Goal: Task Accomplishment & Management: Manage account settings

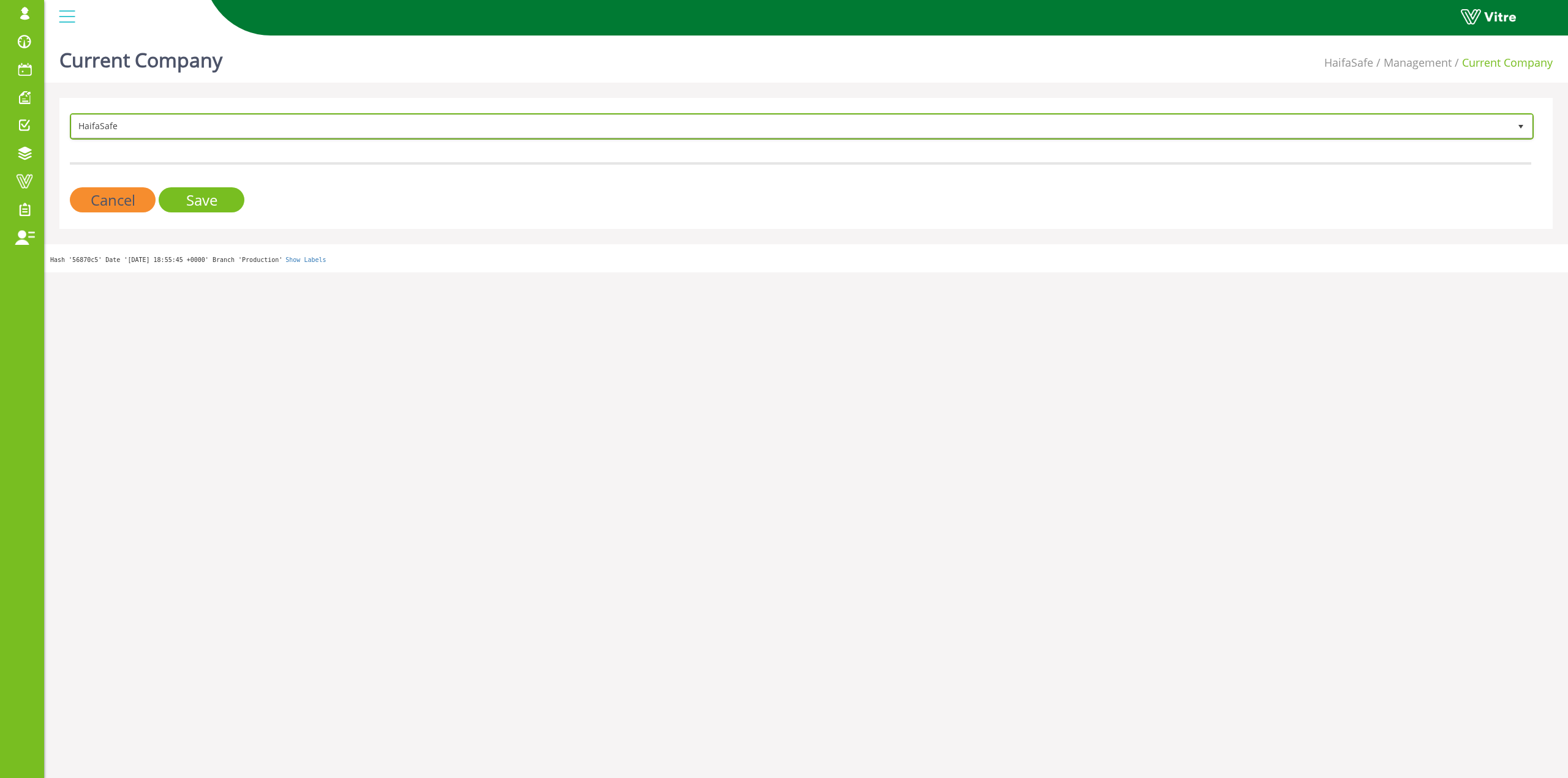
click at [153, 125] on span "HaifaSafe" at bounding box center [791, 126] width 1438 height 22
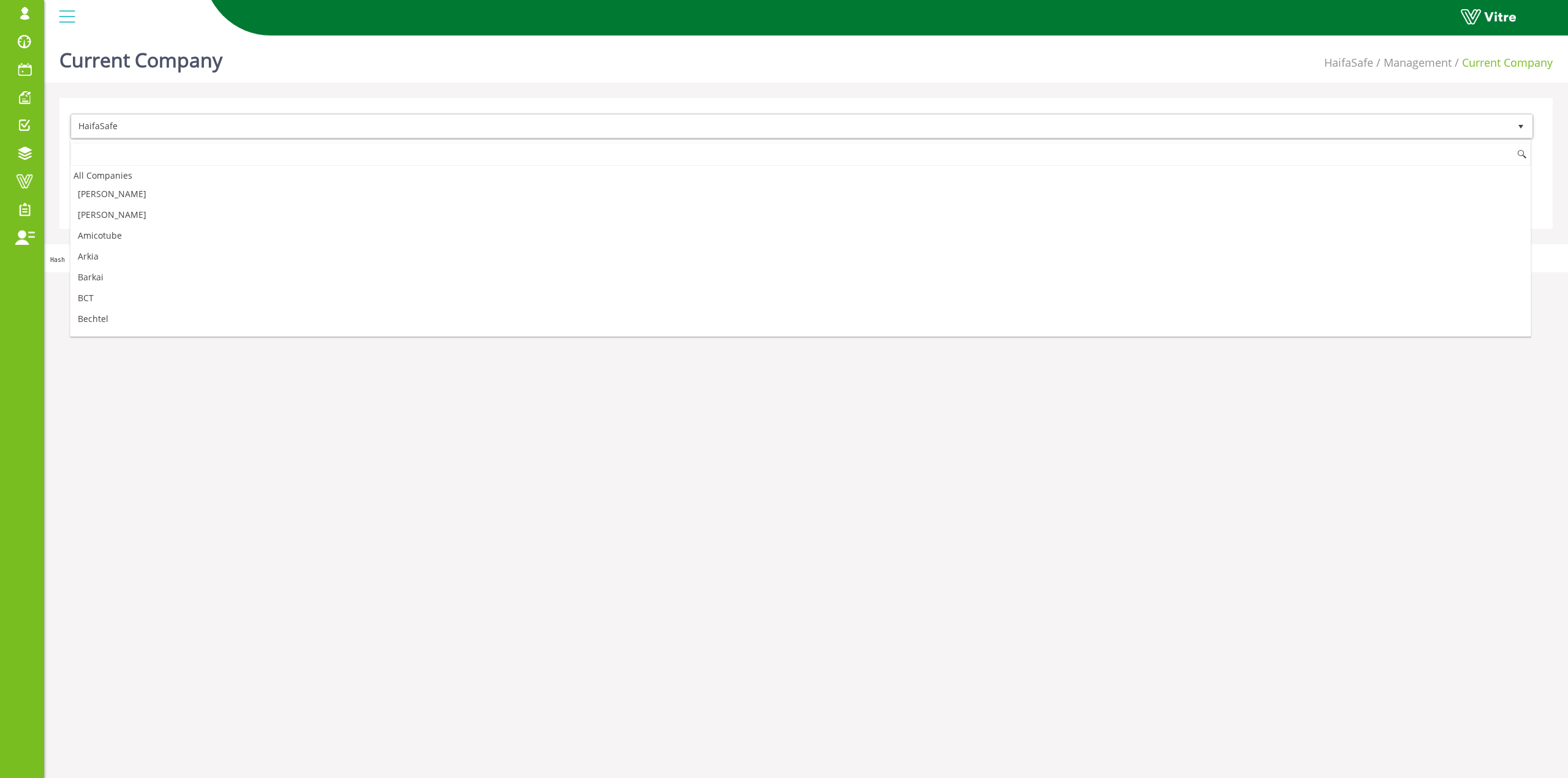
scroll to position [453, 0]
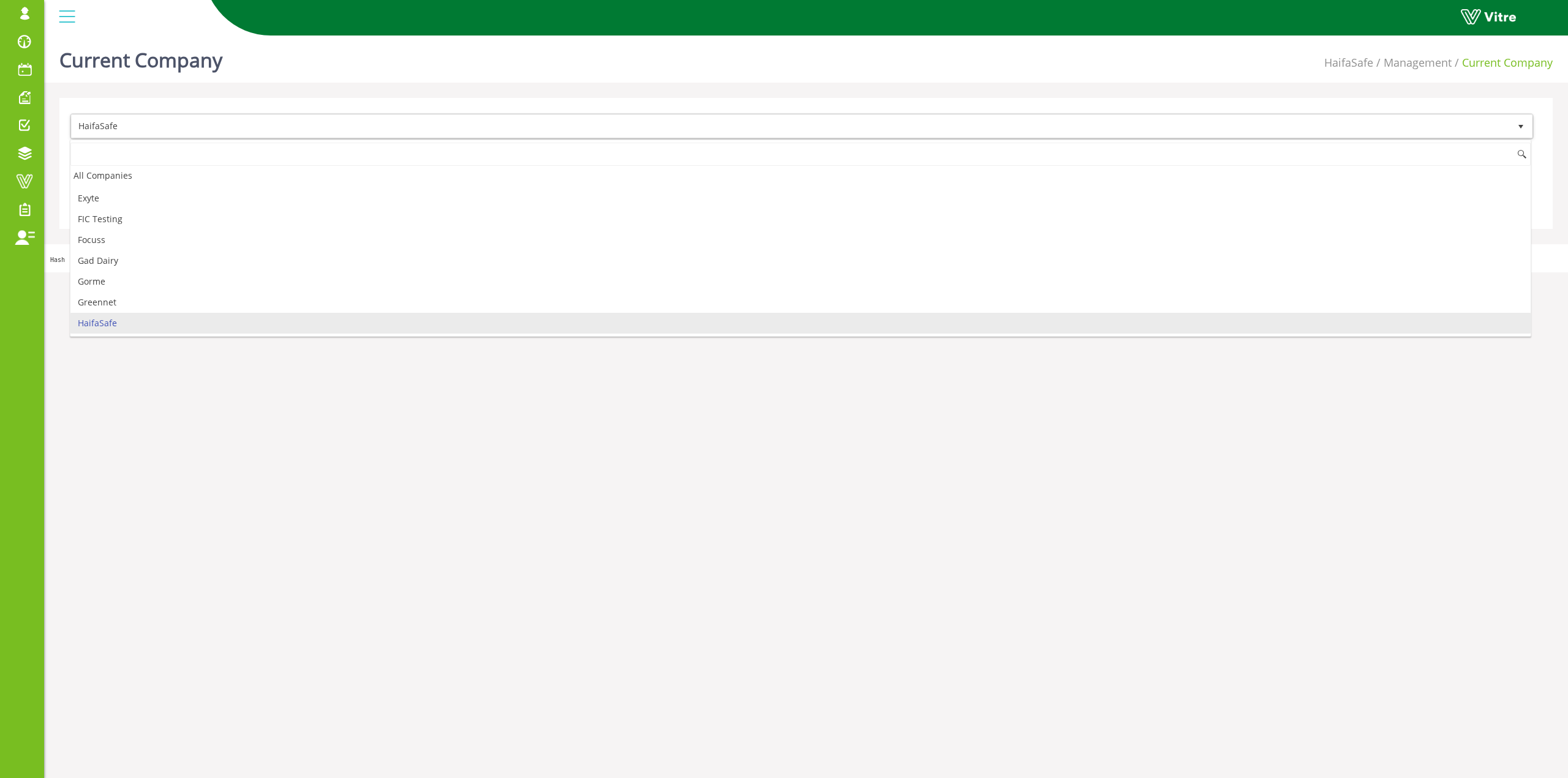
type input "י"
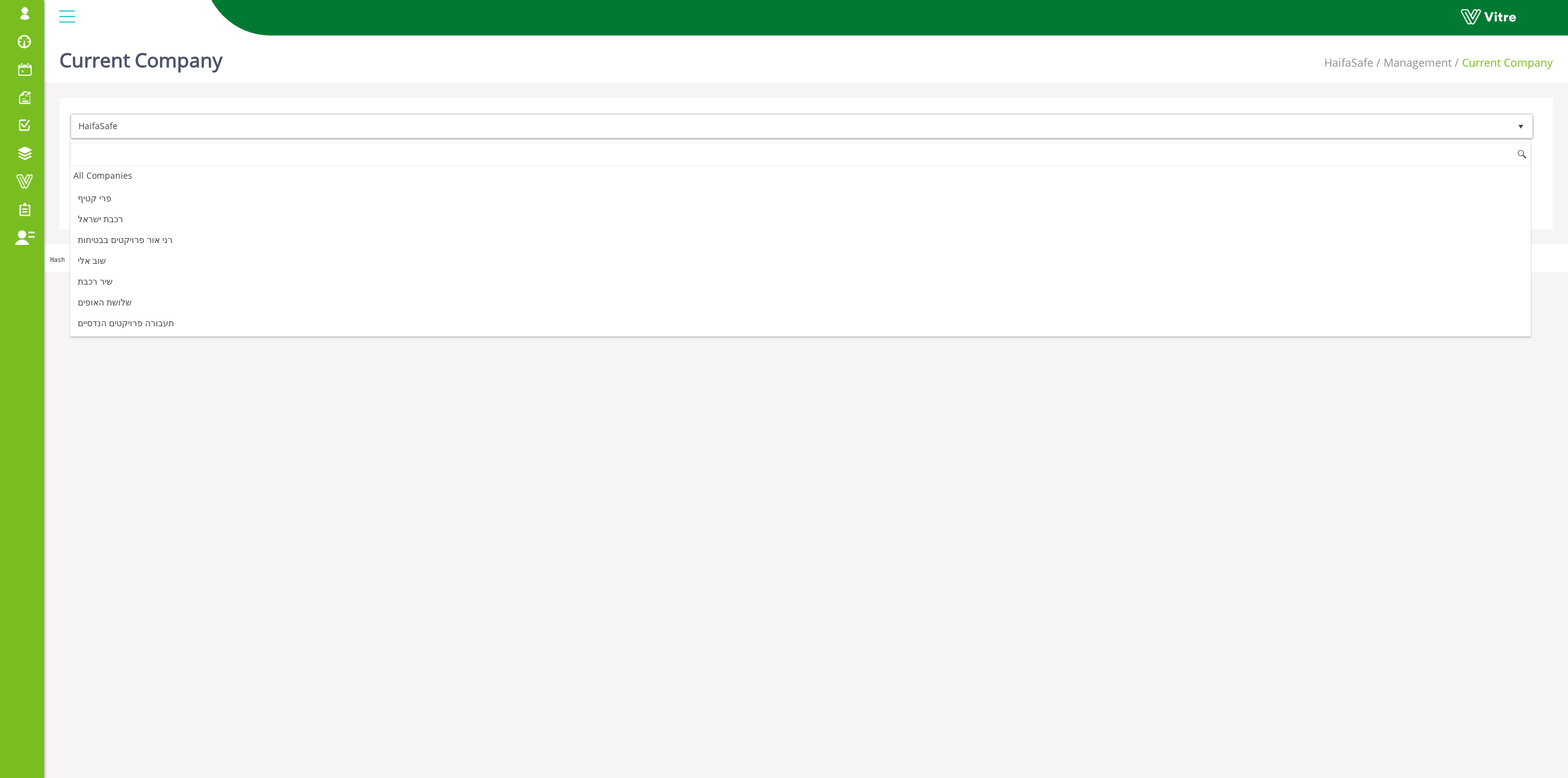
scroll to position [0, 0]
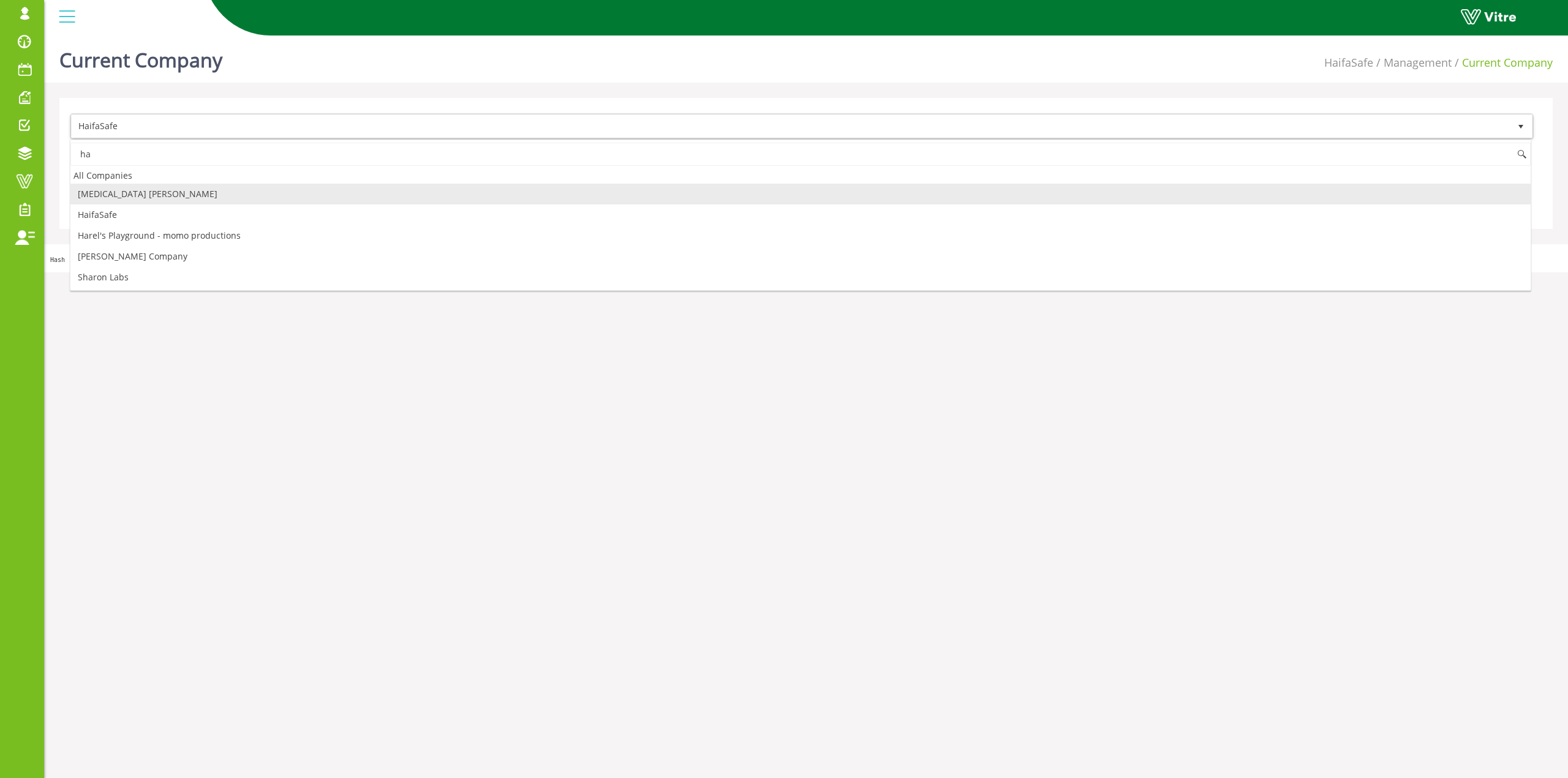
type input "h"
click at [155, 188] on li "אבנר יום טוב" at bounding box center [800, 194] width 1460 height 21
type input "אבנר יום"
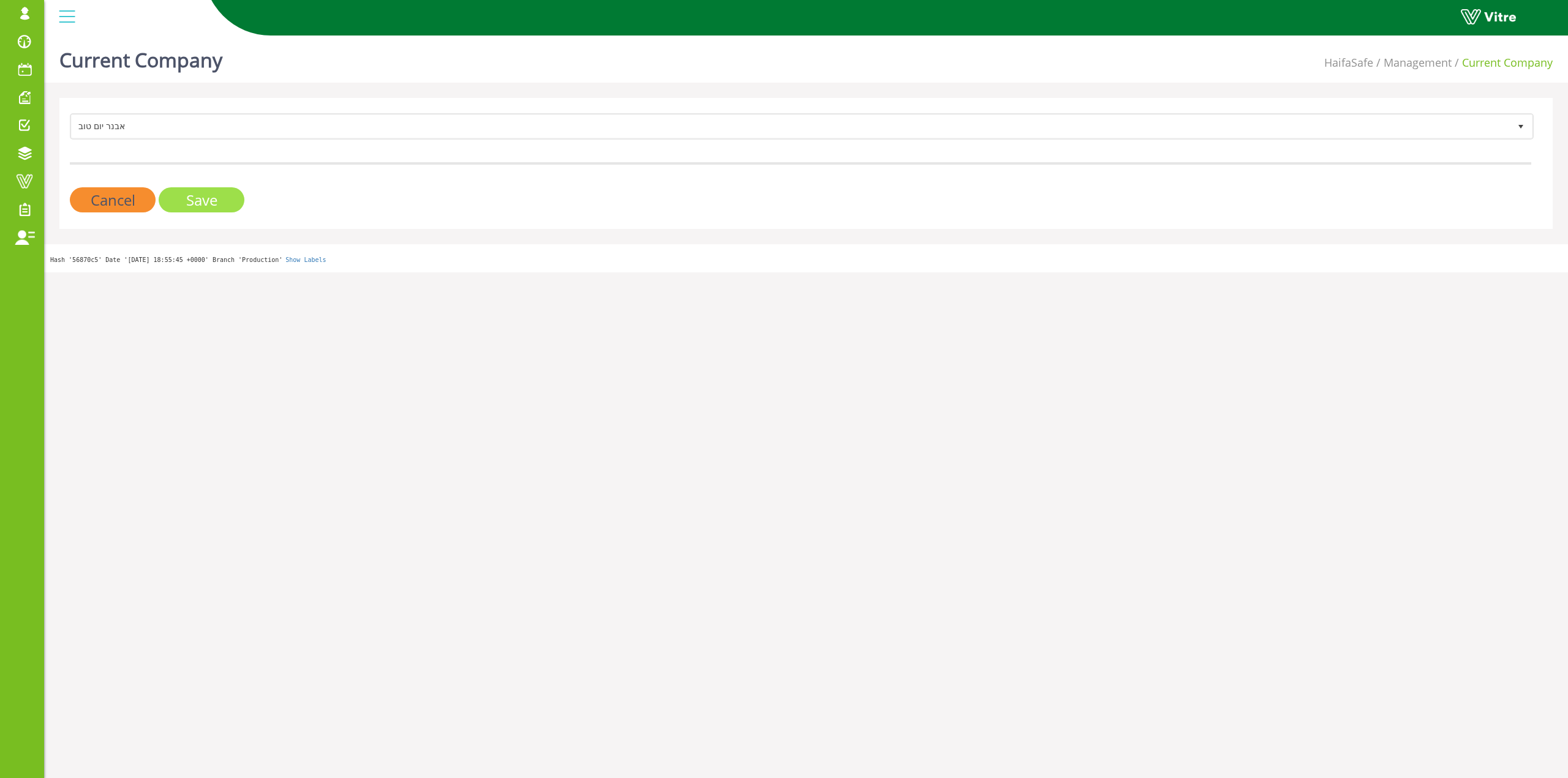
click at [170, 192] on input "Save" at bounding box center [202, 200] width 86 height 26
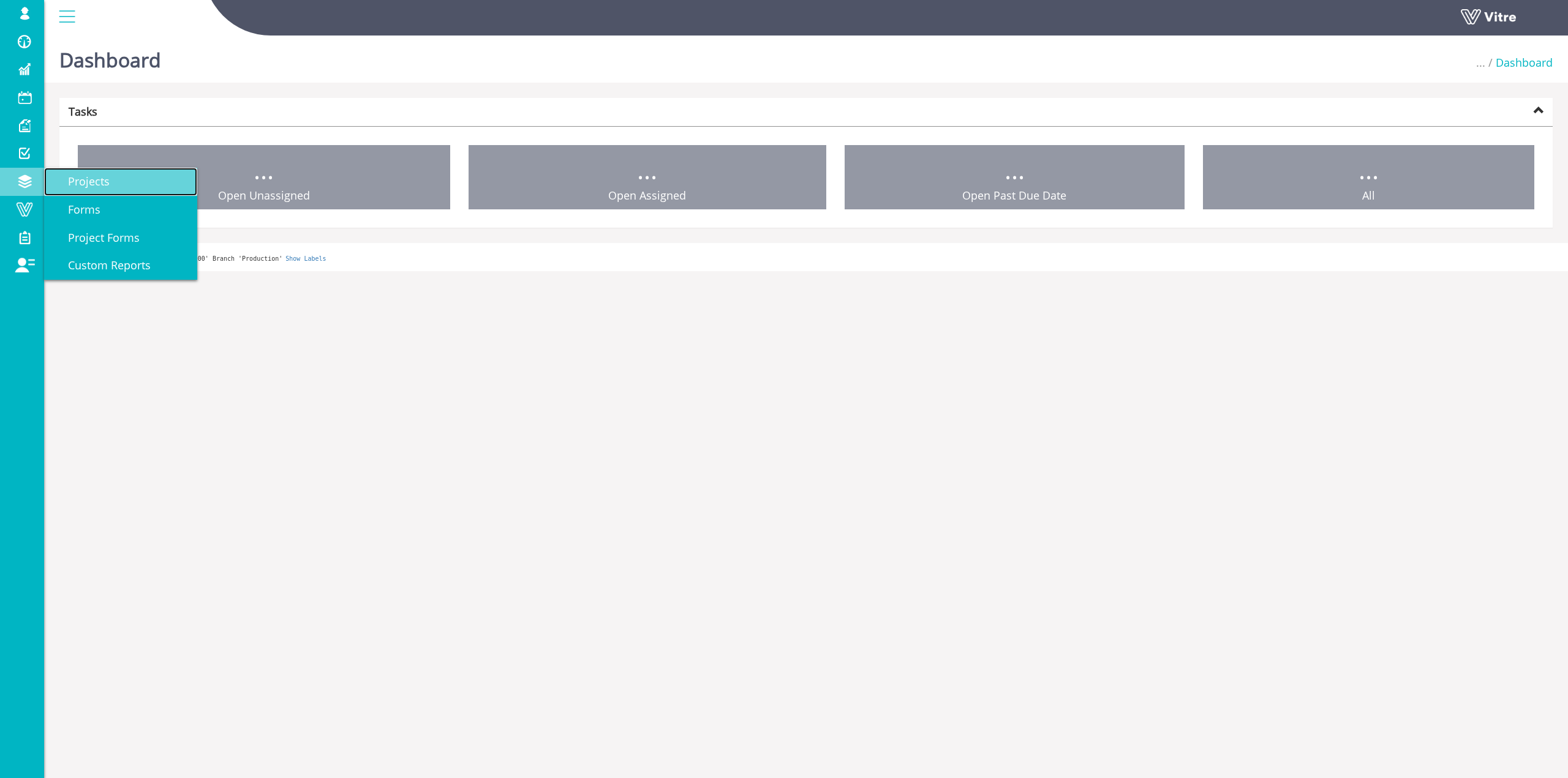
click at [79, 173] on link "Projects" at bounding box center [121, 182] width 153 height 28
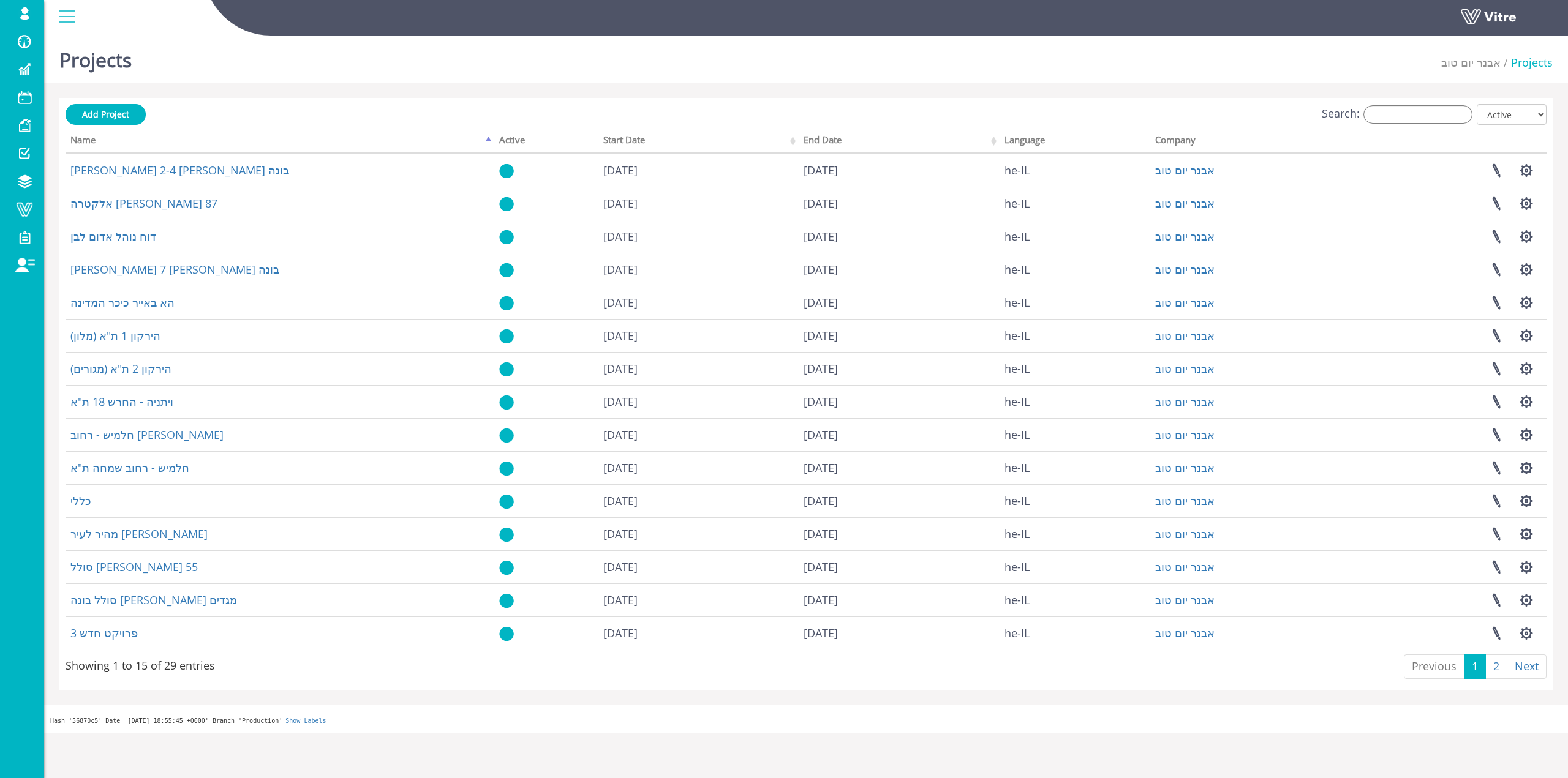
click at [1374, 122] on label "Search:" at bounding box center [1397, 114] width 151 height 18
click at [1374, 122] on input "Search:" at bounding box center [1417, 114] width 109 height 18
click at [1379, 117] on input "Search:" at bounding box center [1417, 114] width 109 height 18
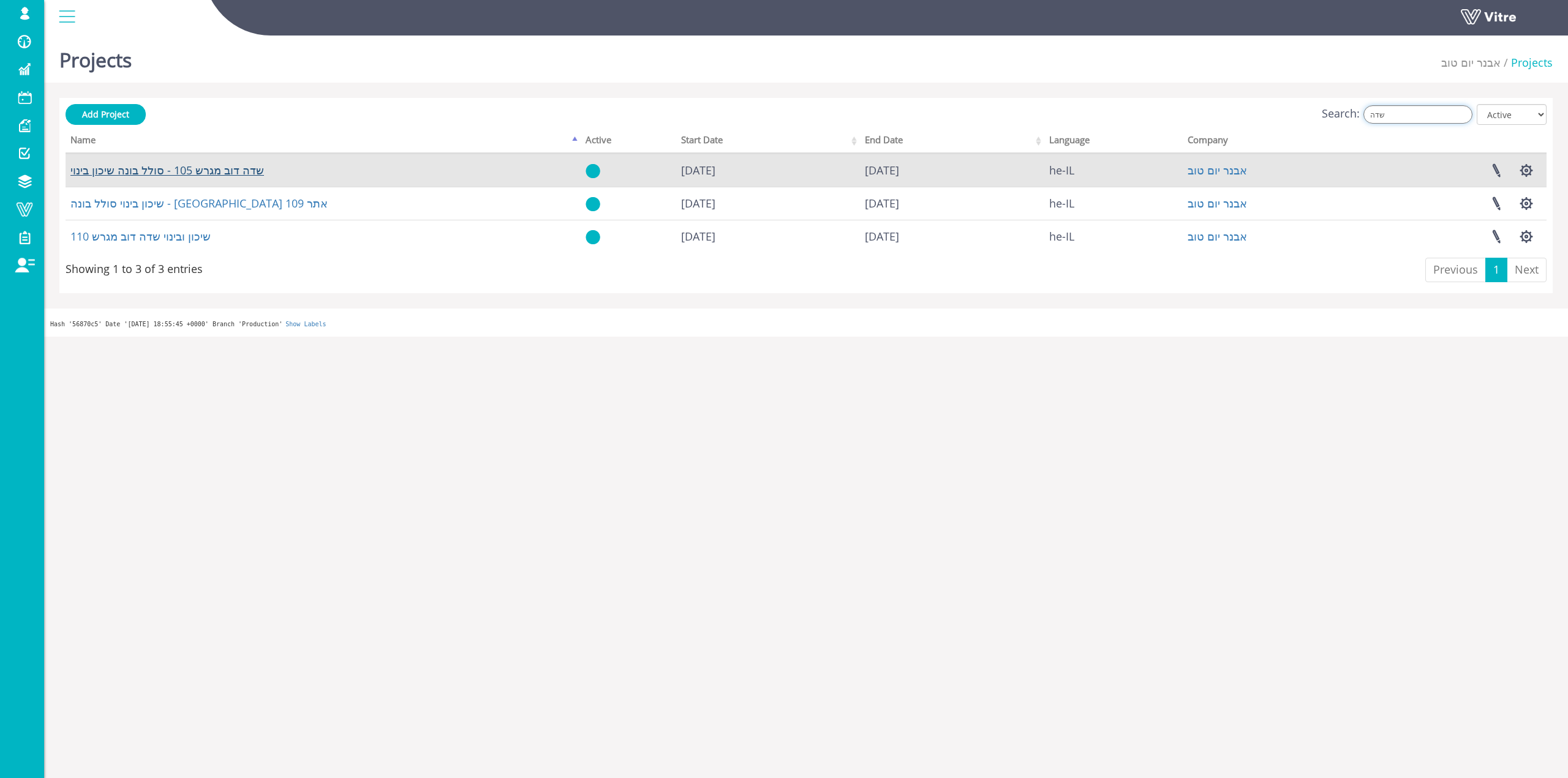
type input "שדה"
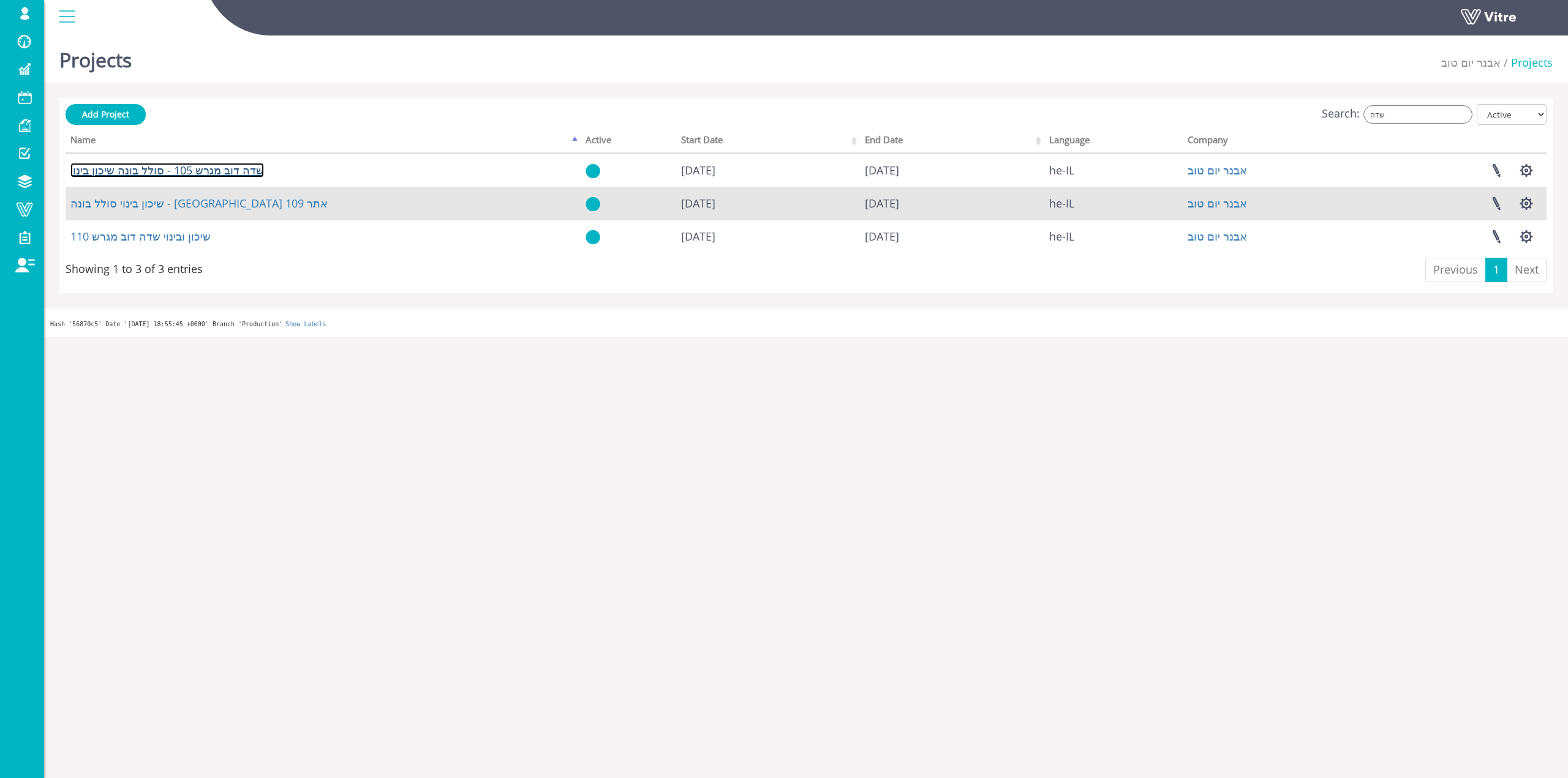
drag, startPoint x: 232, startPoint y: 176, endPoint x: 222, endPoint y: 189, distance: 16.4
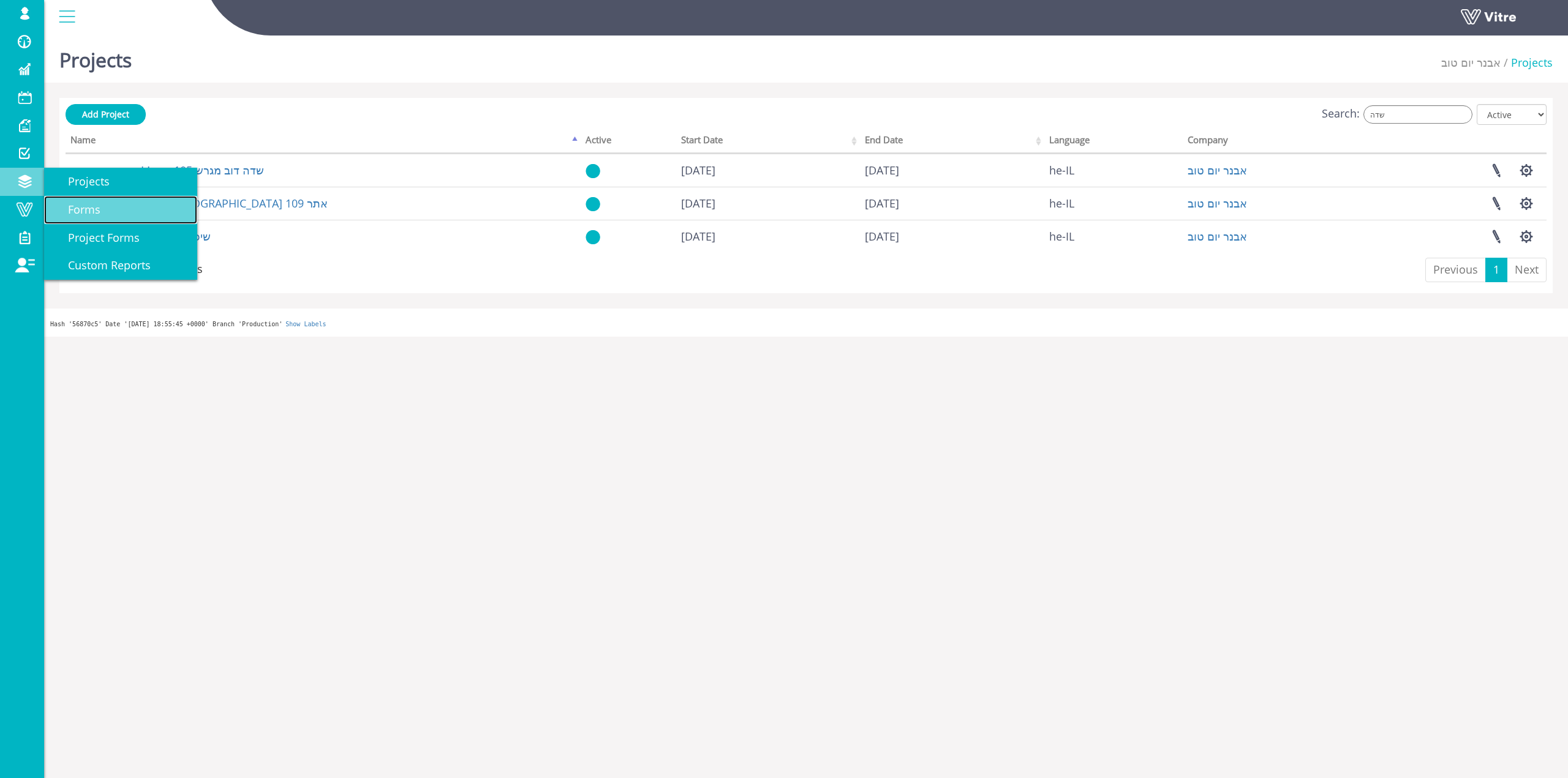
click at [102, 208] on link "Forms" at bounding box center [121, 210] width 153 height 28
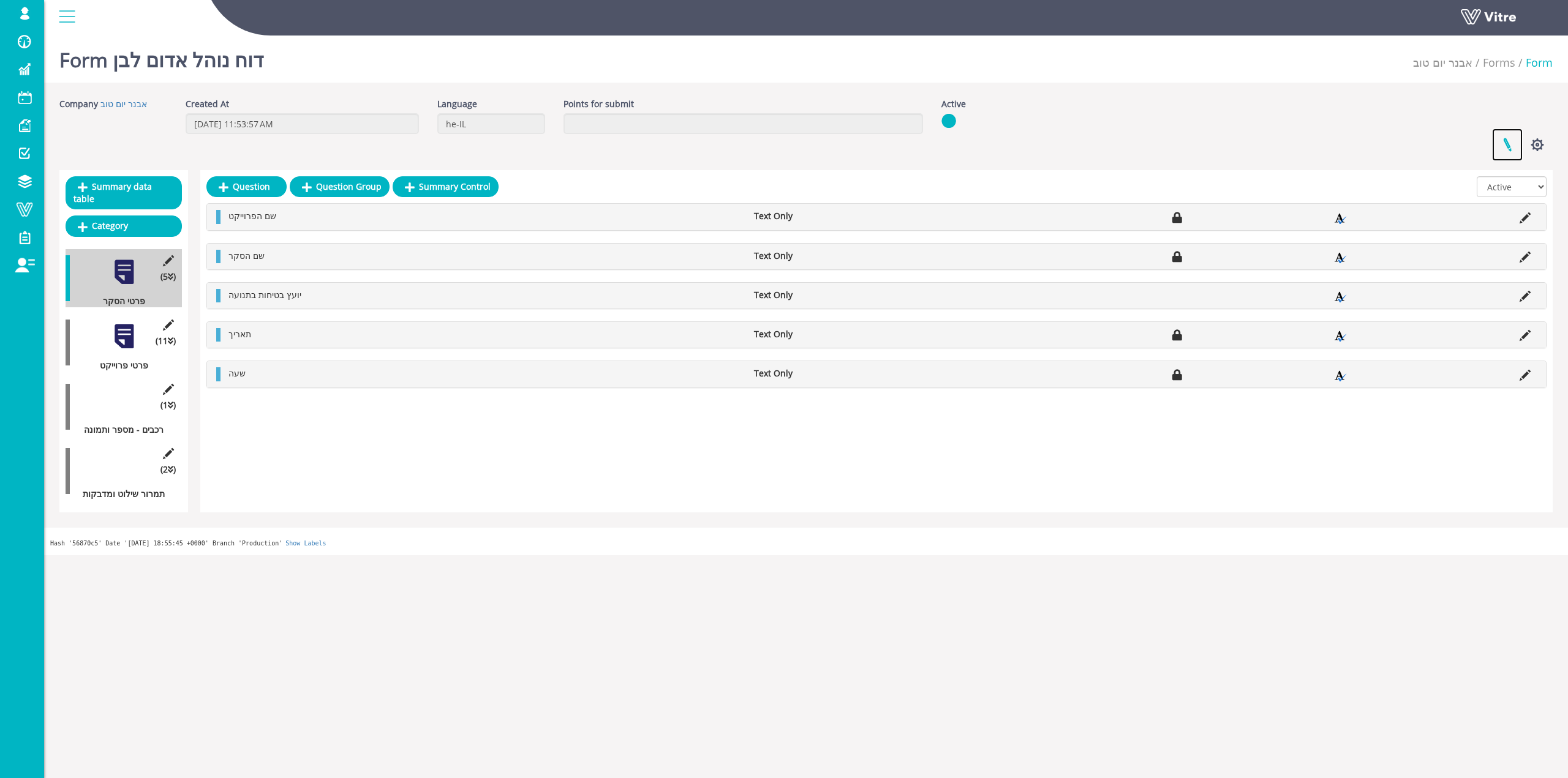
click at [1508, 131] on link at bounding box center [1507, 145] width 30 height 32
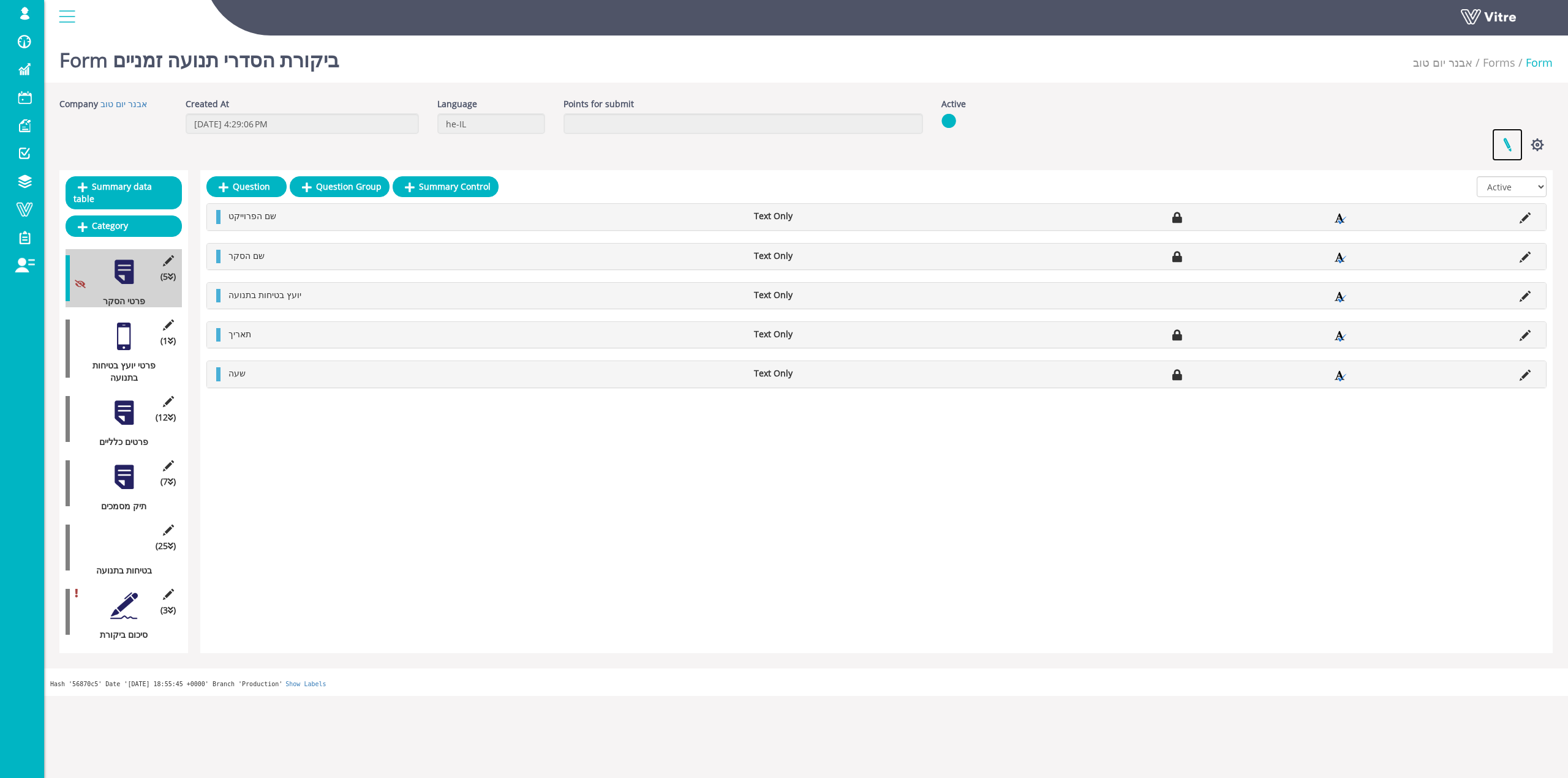
click at [1511, 141] on link at bounding box center [1507, 145] width 30 height 32
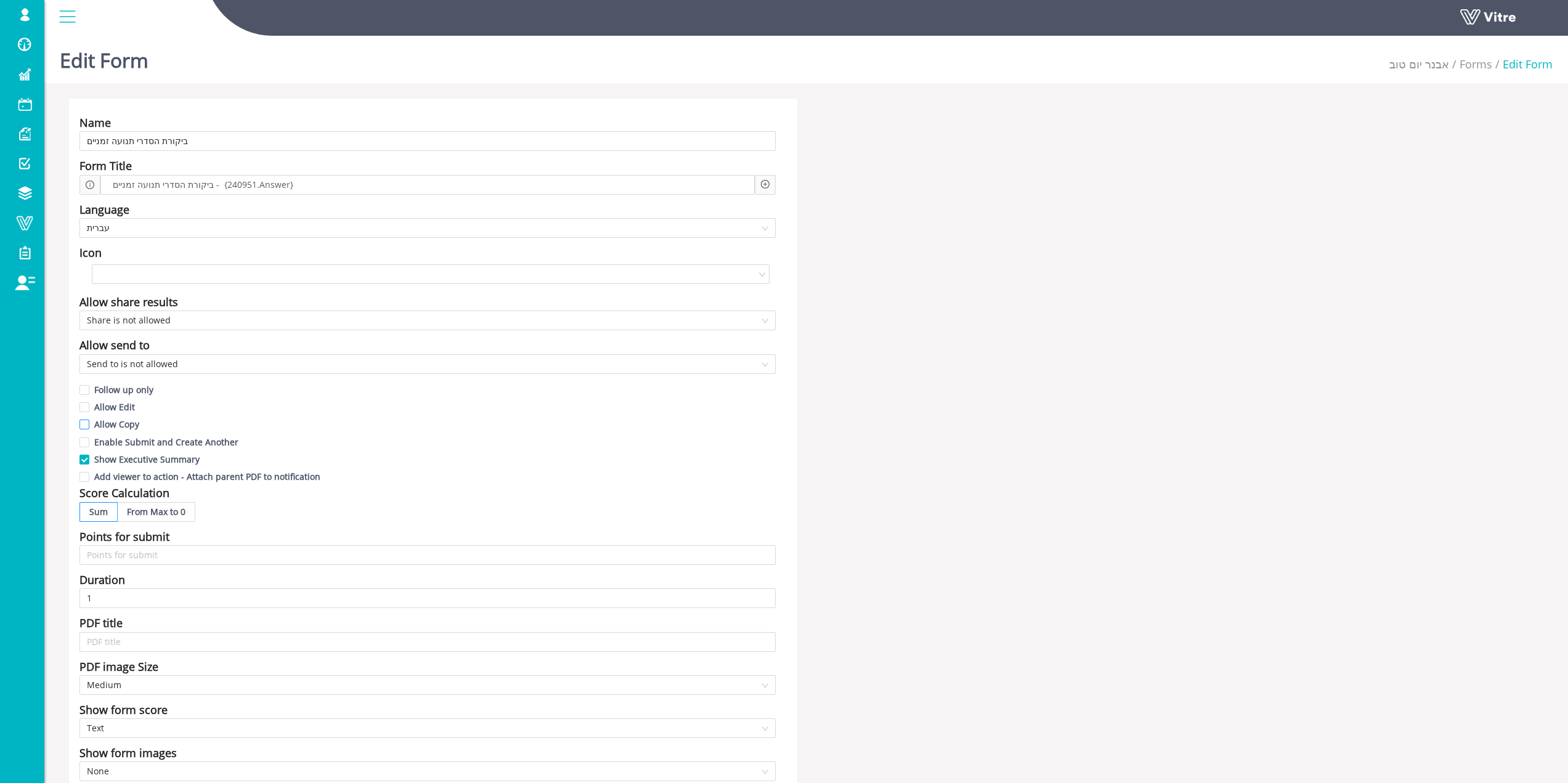
click at [128, 428] on span "Allow Copy" at bounding box center [117, 424] width 55 height 11
click at [90, 428] on input "Allow Copy" at bounding box center [85, 428] width 11 height 11
checkbox input "true"
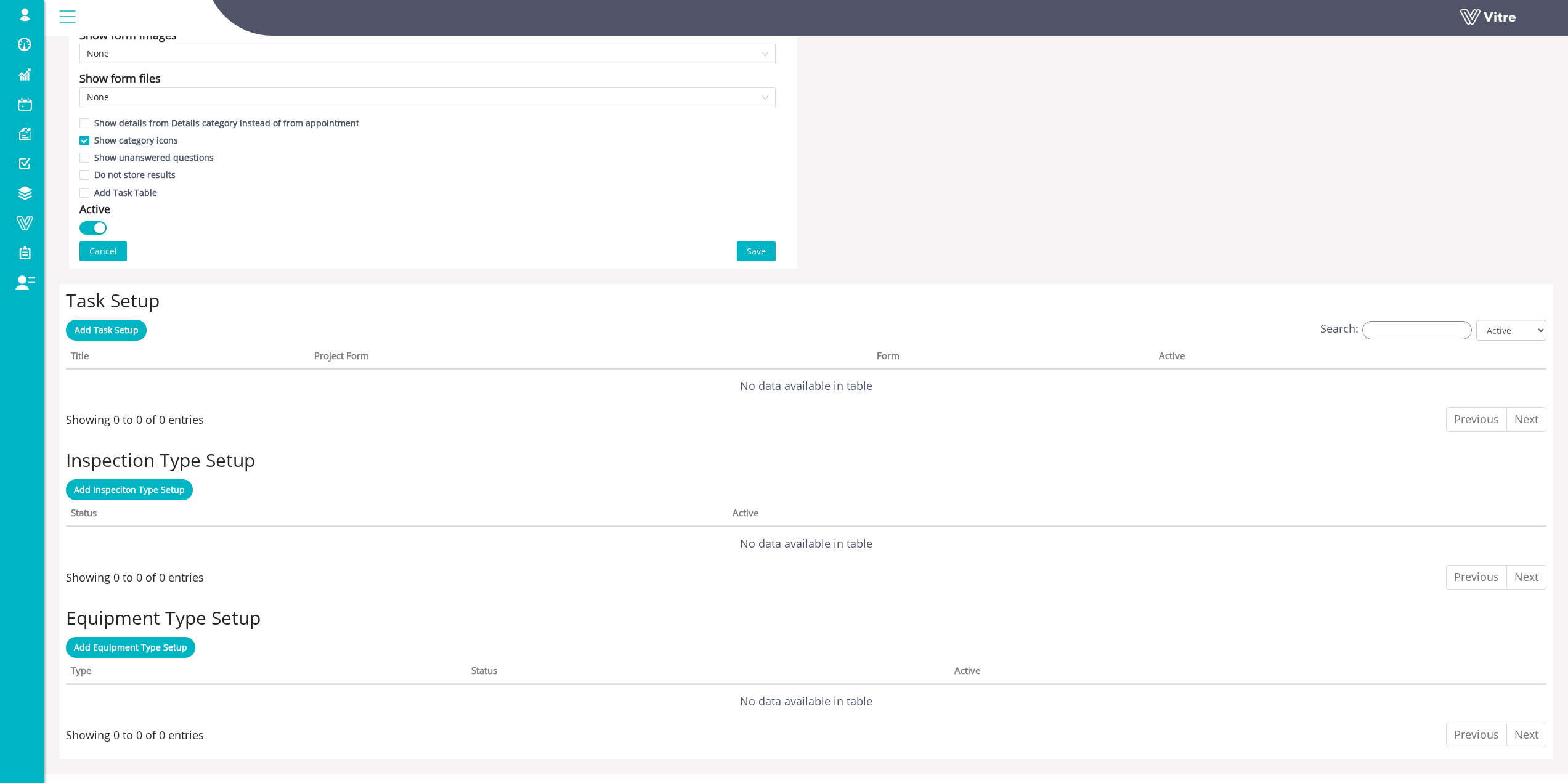
scroll to position [739, 0]
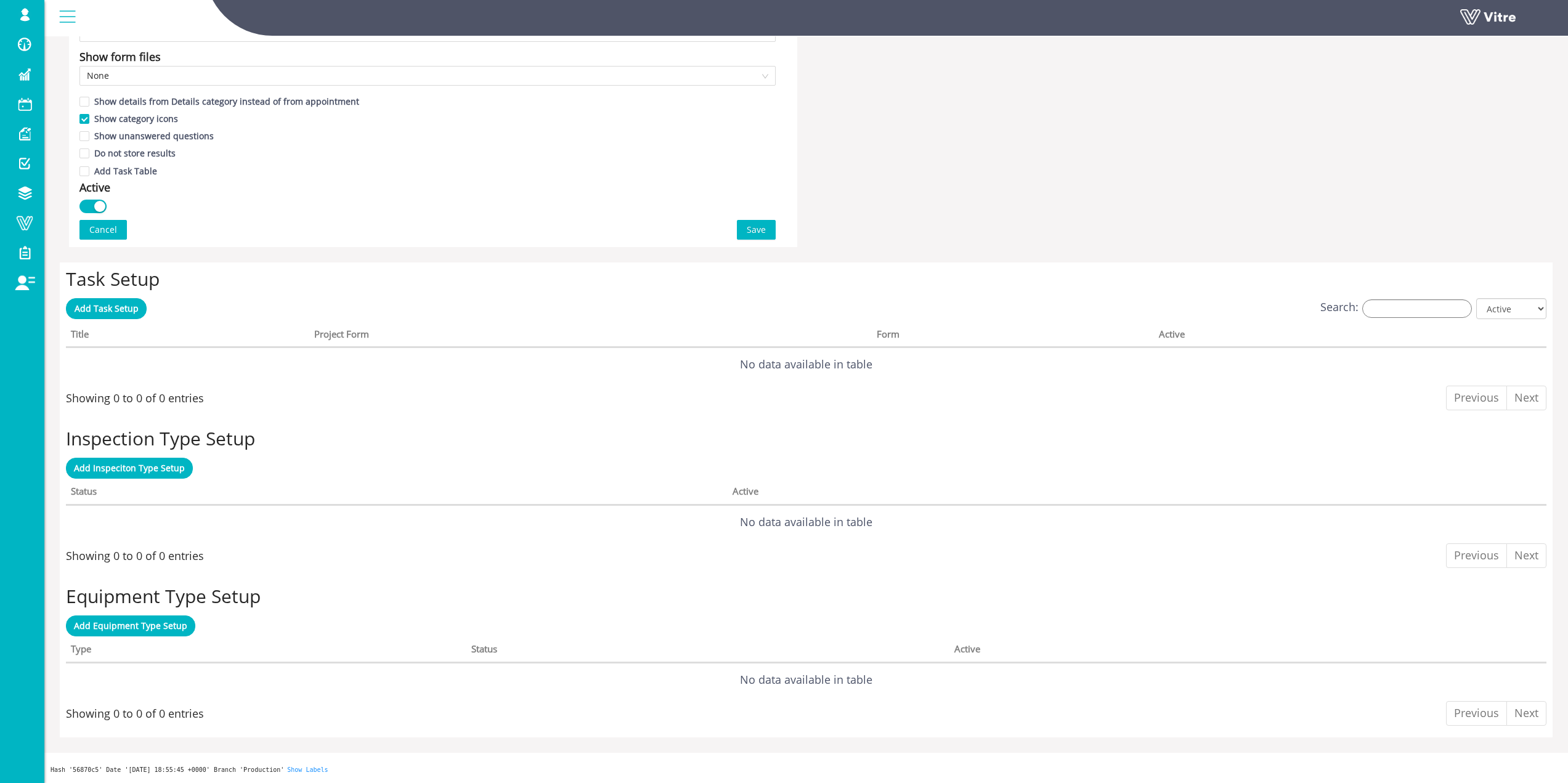
click at [744, 224] on button "Save" at bounding box center [756, 230] width 39 height 20
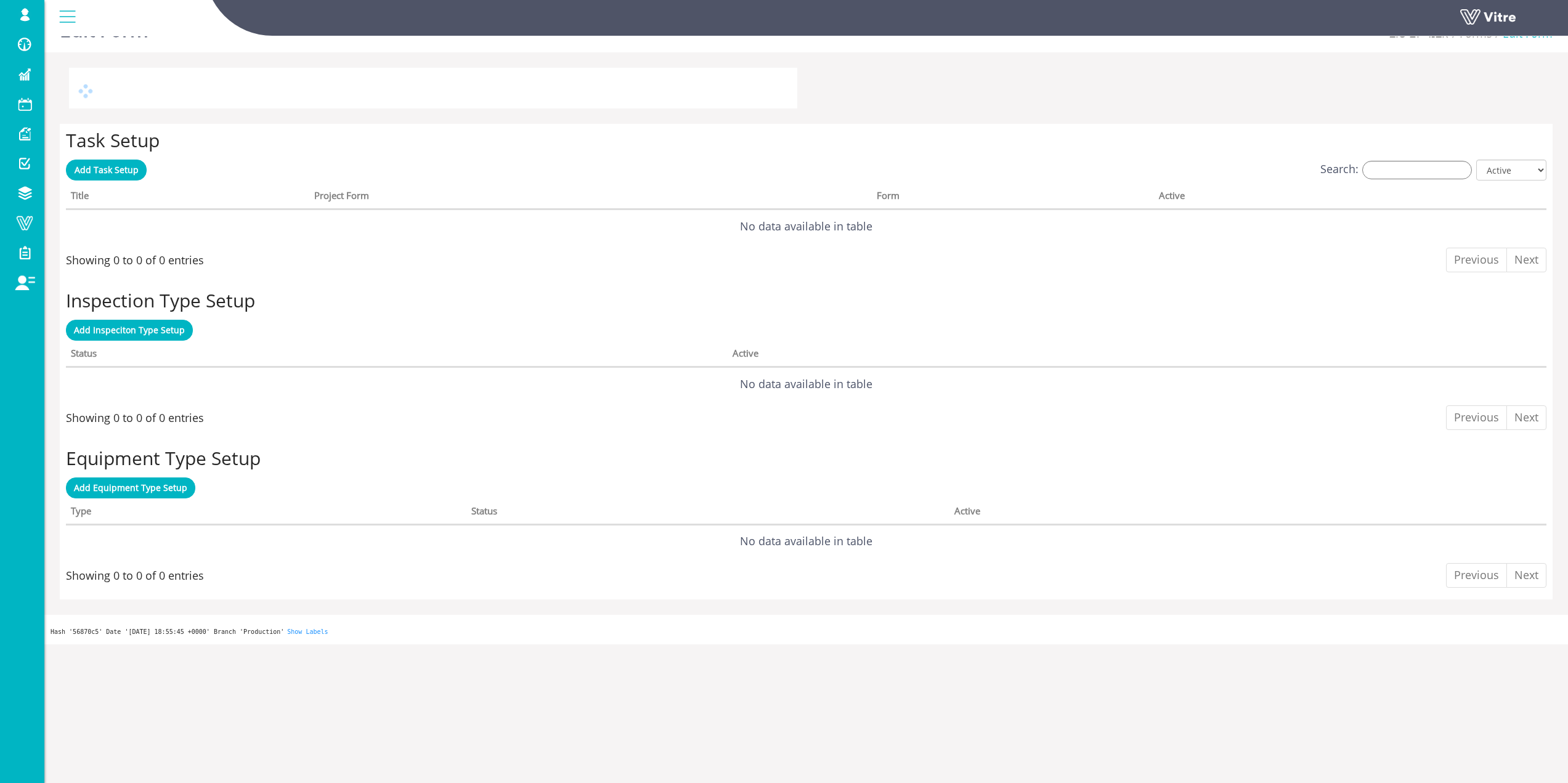
scroll to position [0, 0]
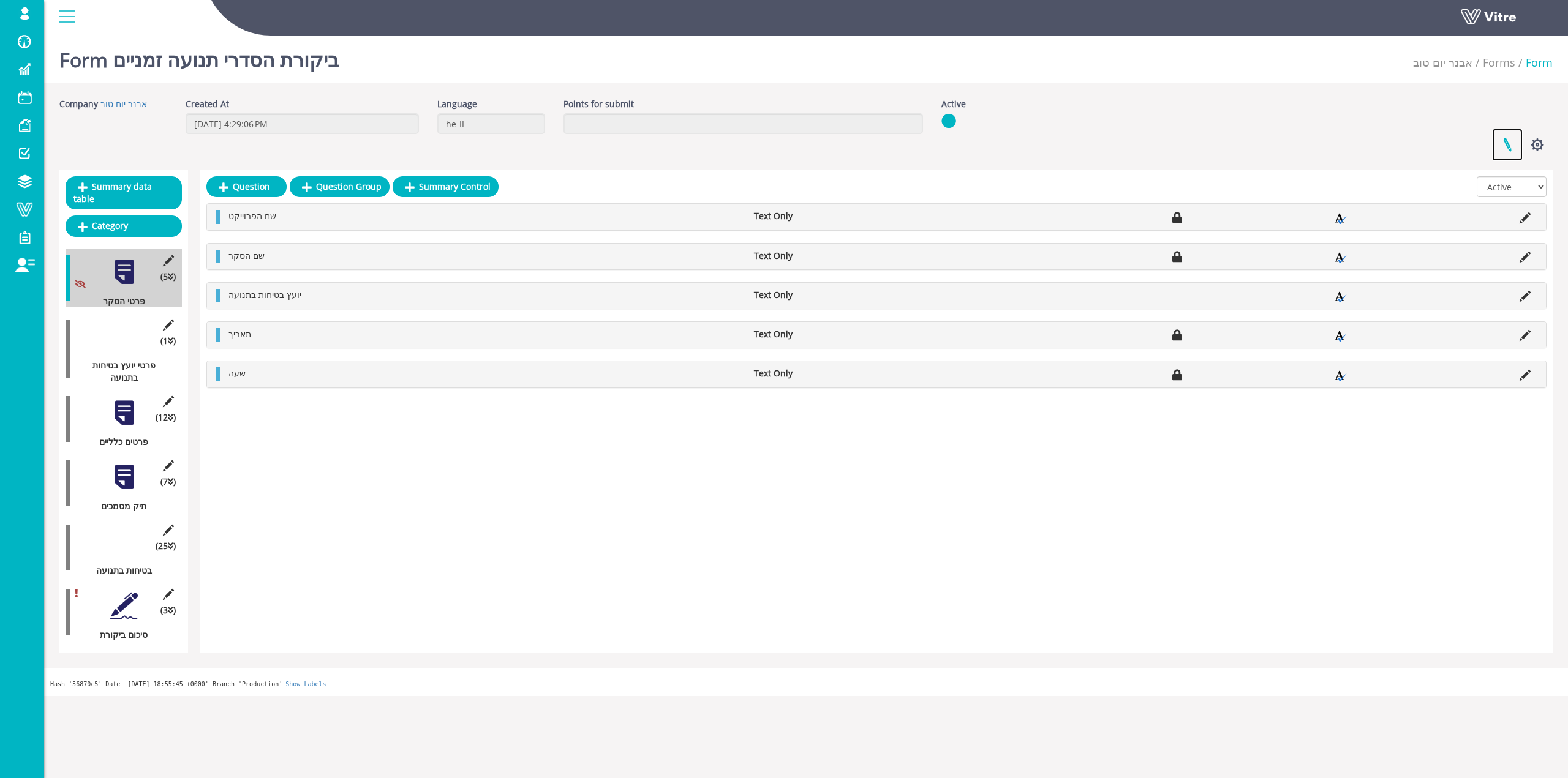
click at [1507, 147] on link at bounding box center [1507, 145] width 30 height 32
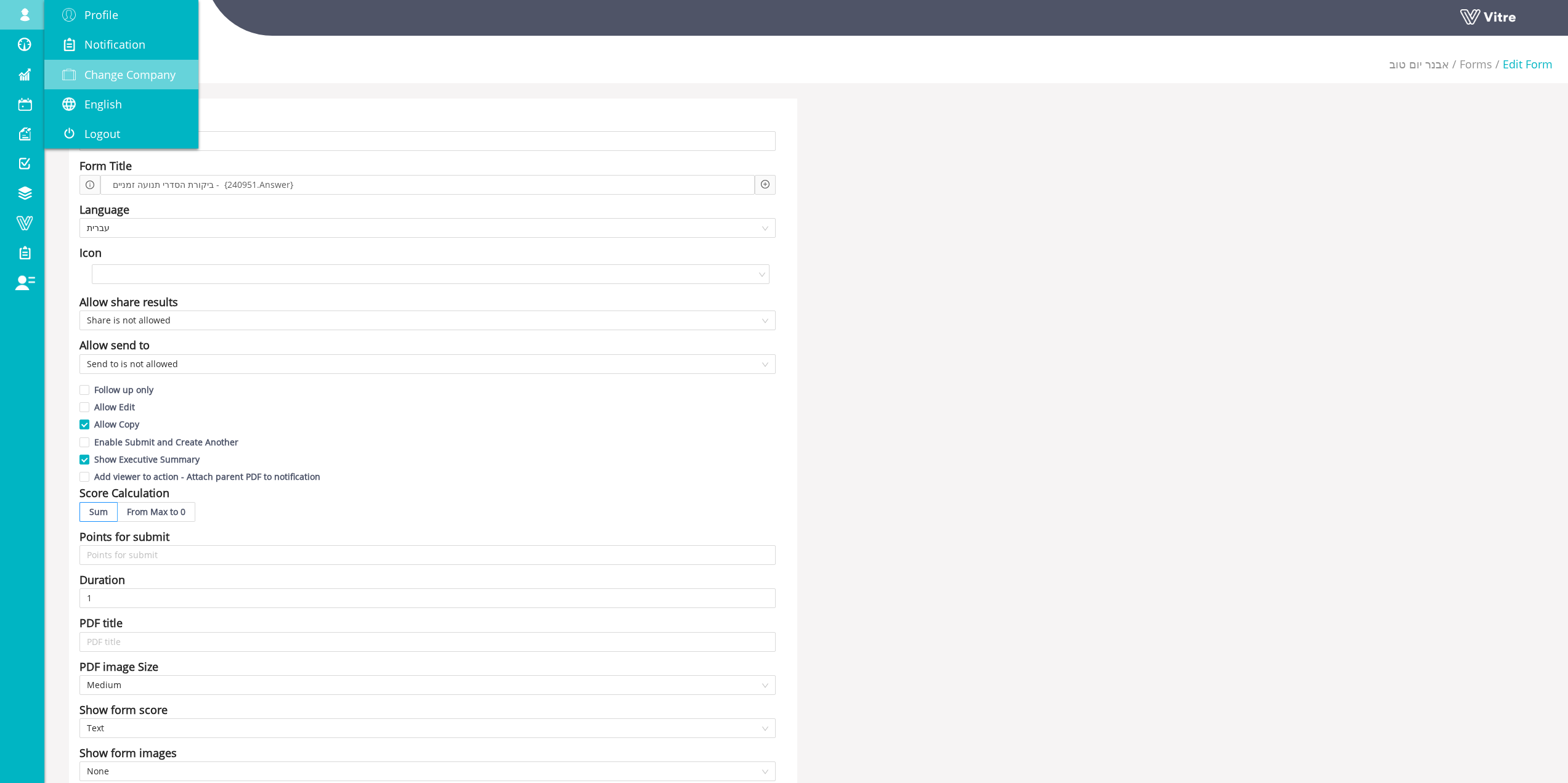
click at [70, 66] on link "Change Company" at bounding box center [122, 74] width 154 height 30
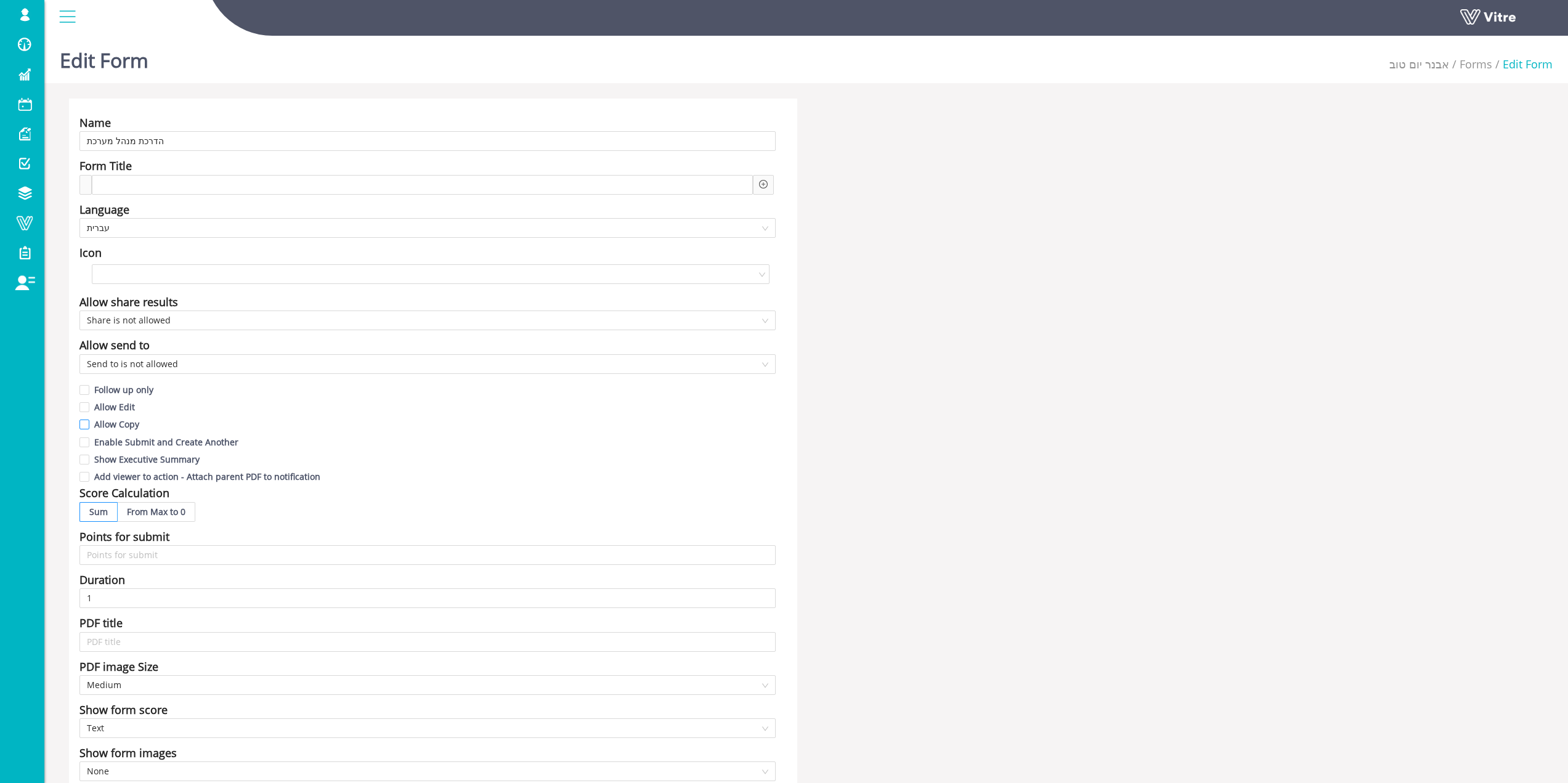
click at [116, 427] on span "Allow Copy" at bounding box center [117, 424] width 55 height 11
click at [90, 427] on input "Allow Copy" at bounding box center [85, 428] width 11 height 11
checkbox input "true"
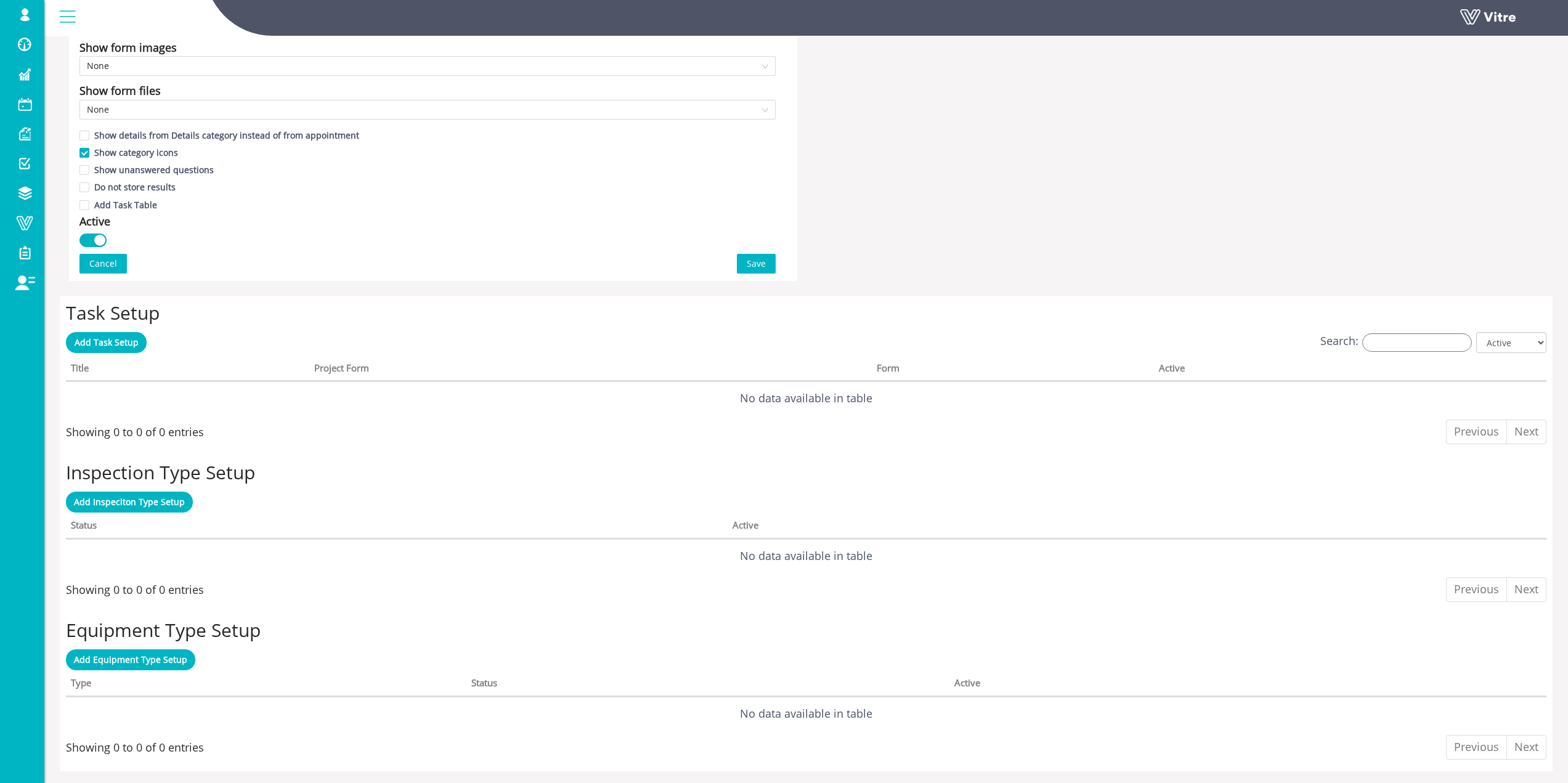
scroll to position [739, 0]
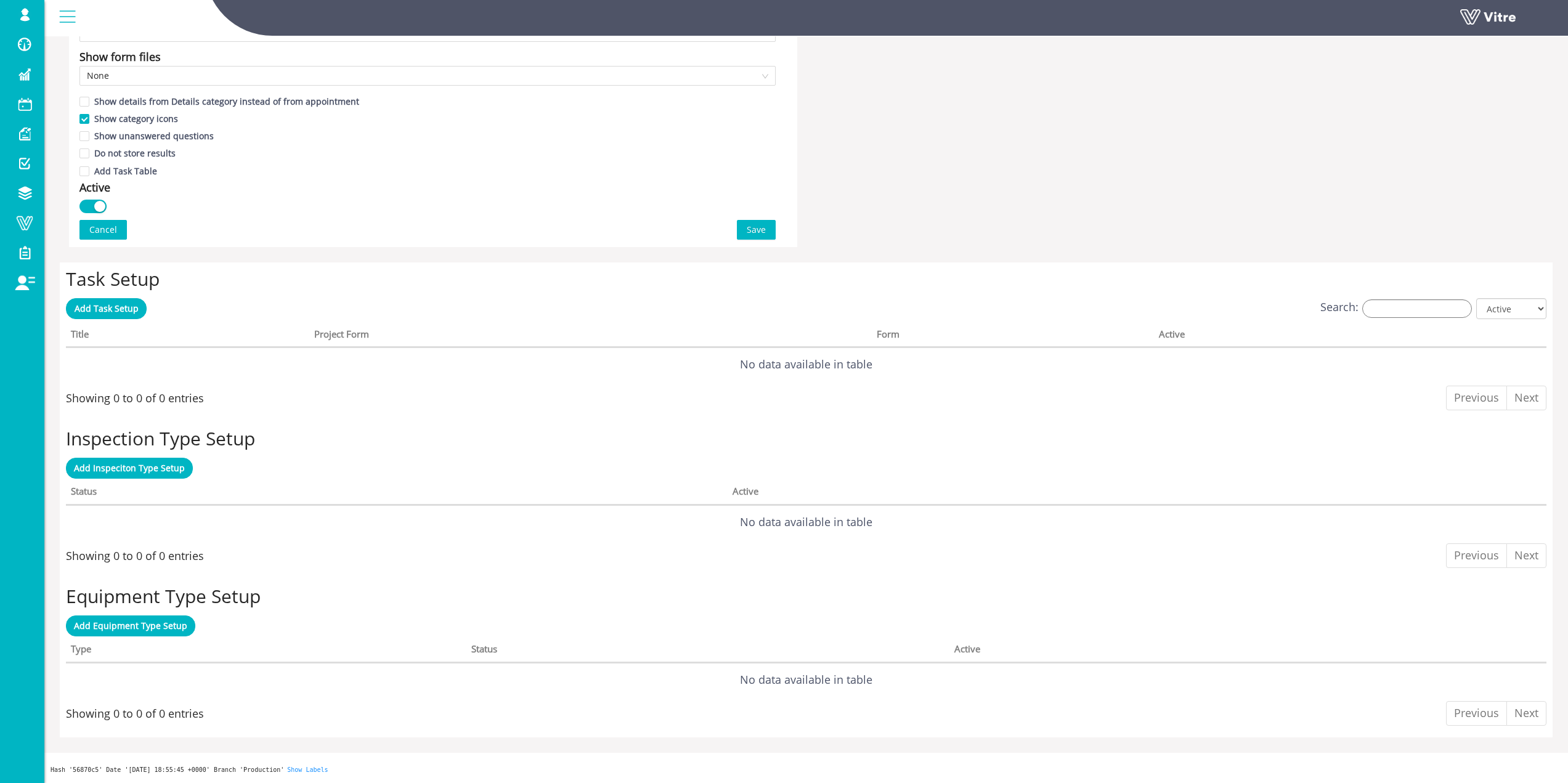
click at [765, 236] on span "Save" at bounding box center [756, 230] width 19 height 13
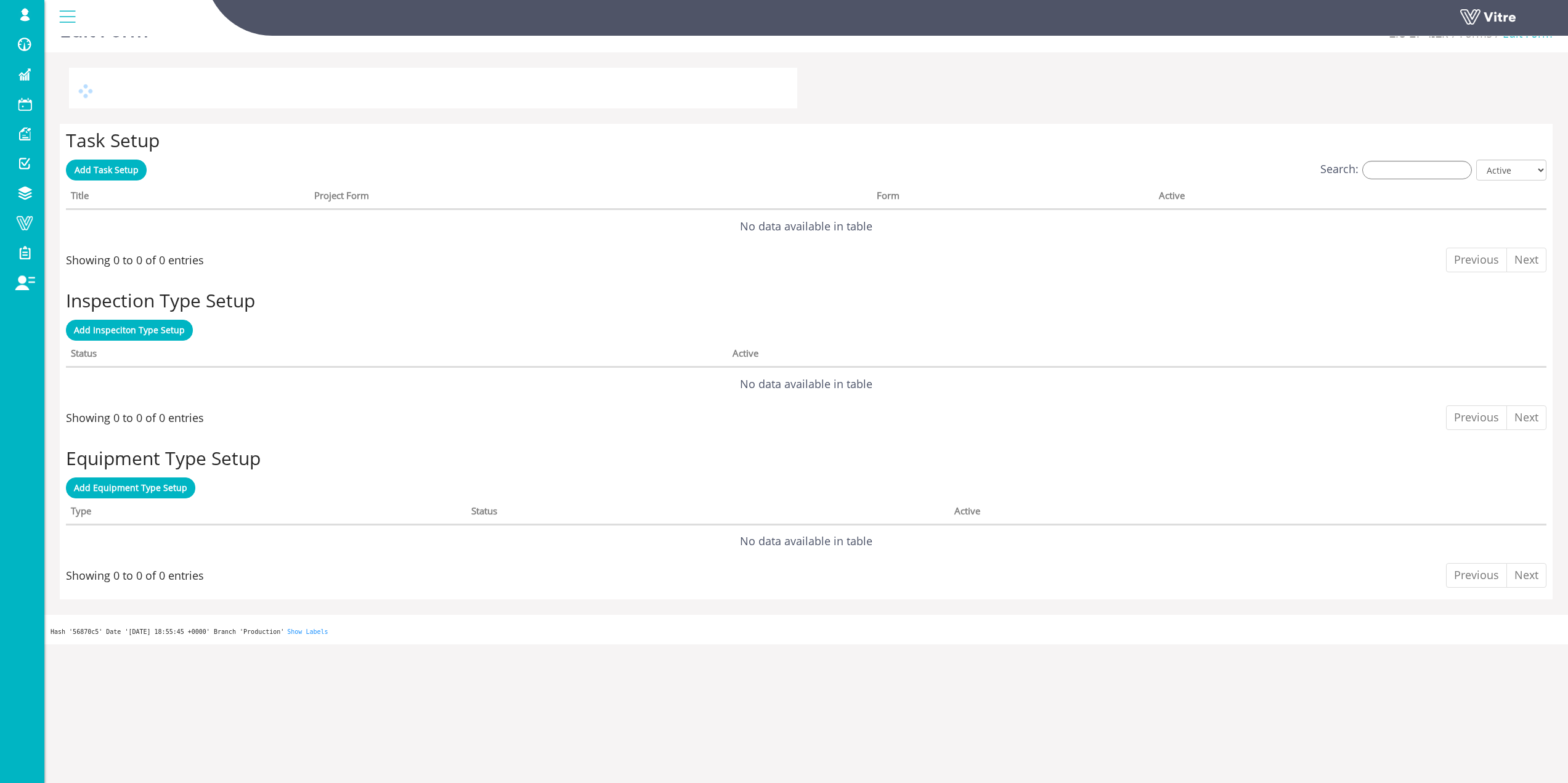
scroll to position [0, 0]
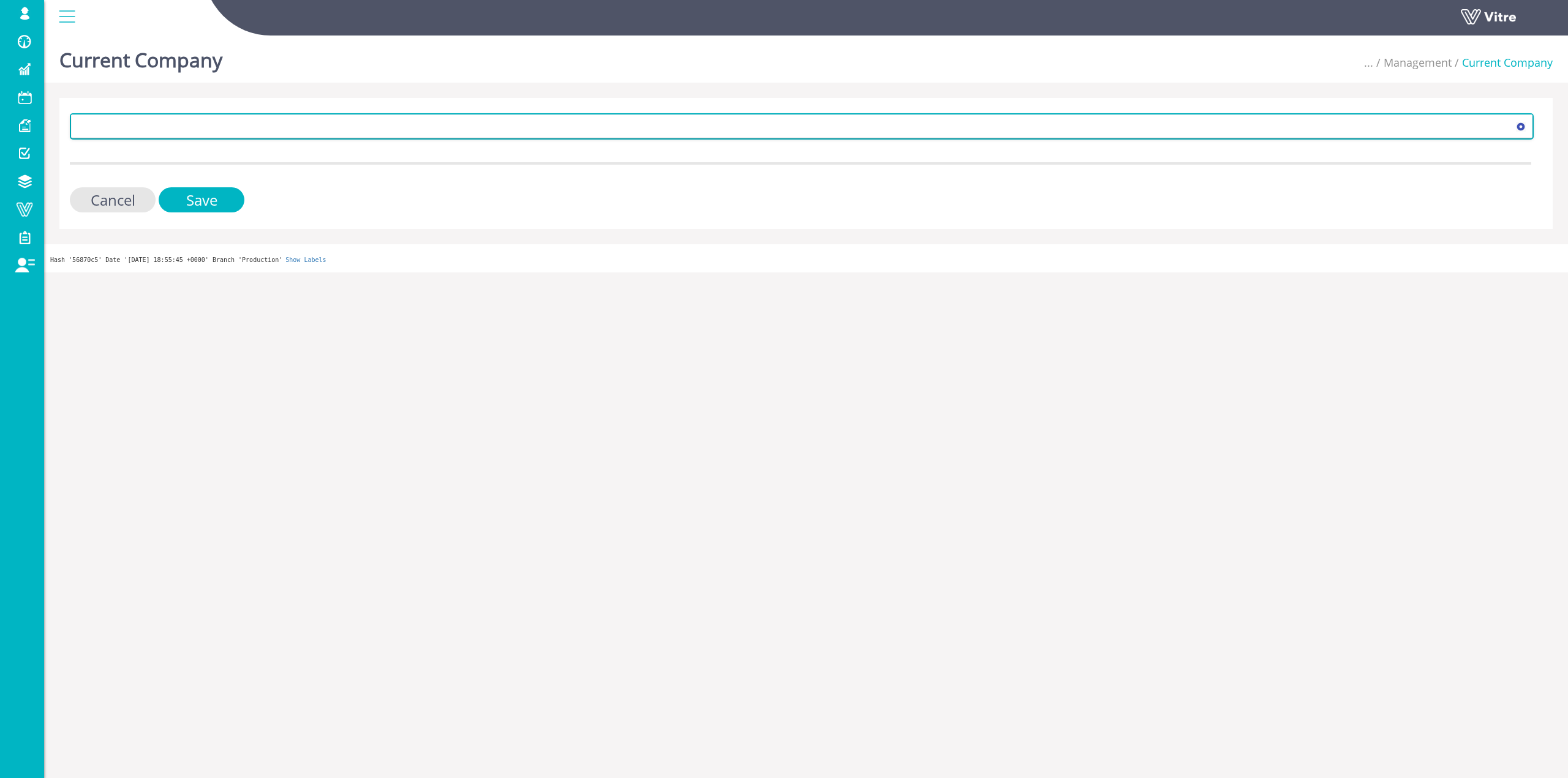
click at [260, 131] on span at bounding box center [791, 126] width 1438 height 22
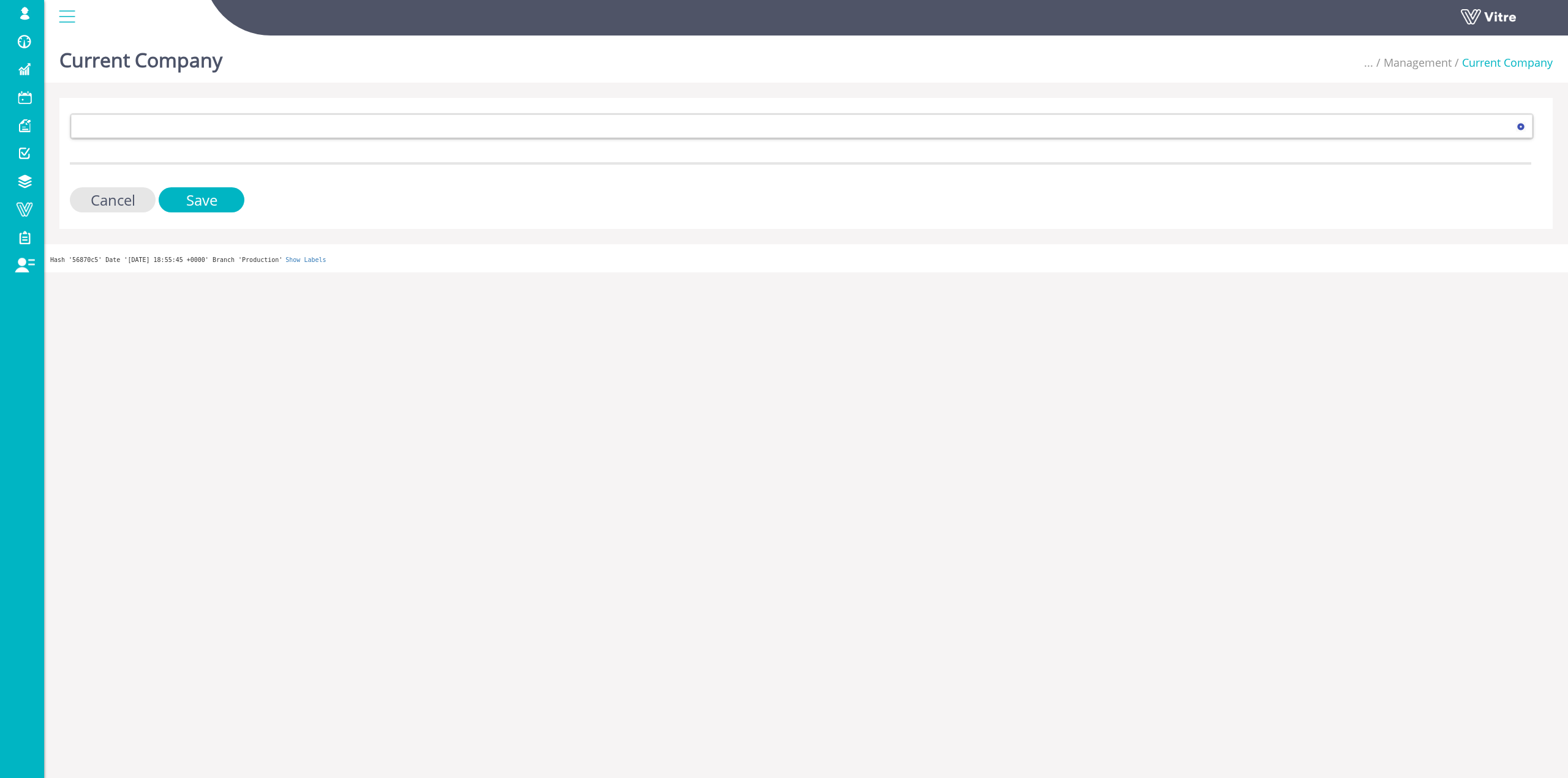
click at [232, 117] on div "287 Cancel Save" at bounding box center [806, 164] width 1493 height 131
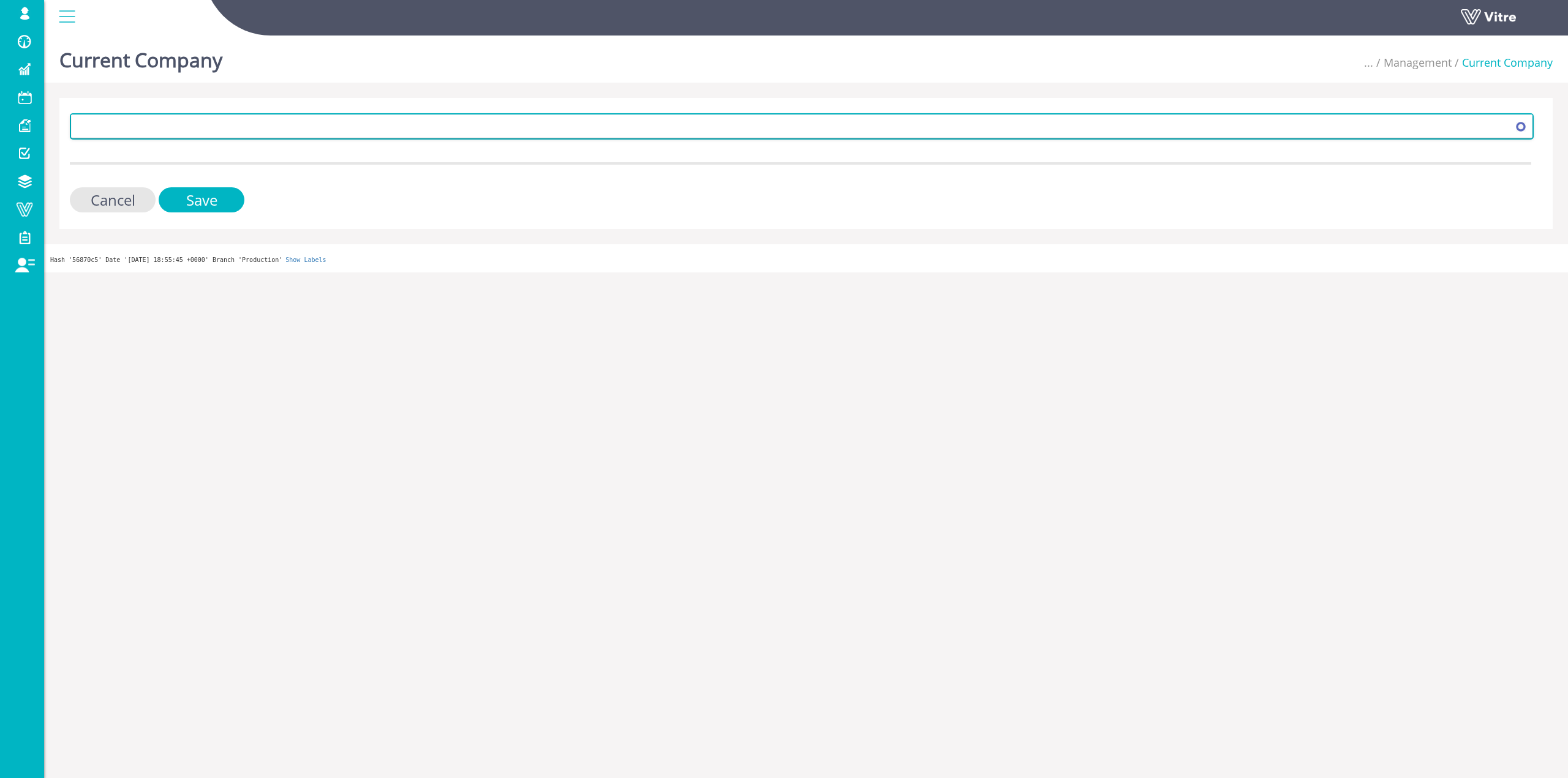
click at [220, 140] on form "287 Cancel Save" at bounding box center [801, 163] width 1462 height 99
click at [222, 134] on span at bounding box center [791, 126] width 1438 height 22
click at [109, 114] on span "287" at bounding box center [802, 127] width 1464 height 27
click at [112, 125] on span at bounding box center [791, 126] width 1438 height 22
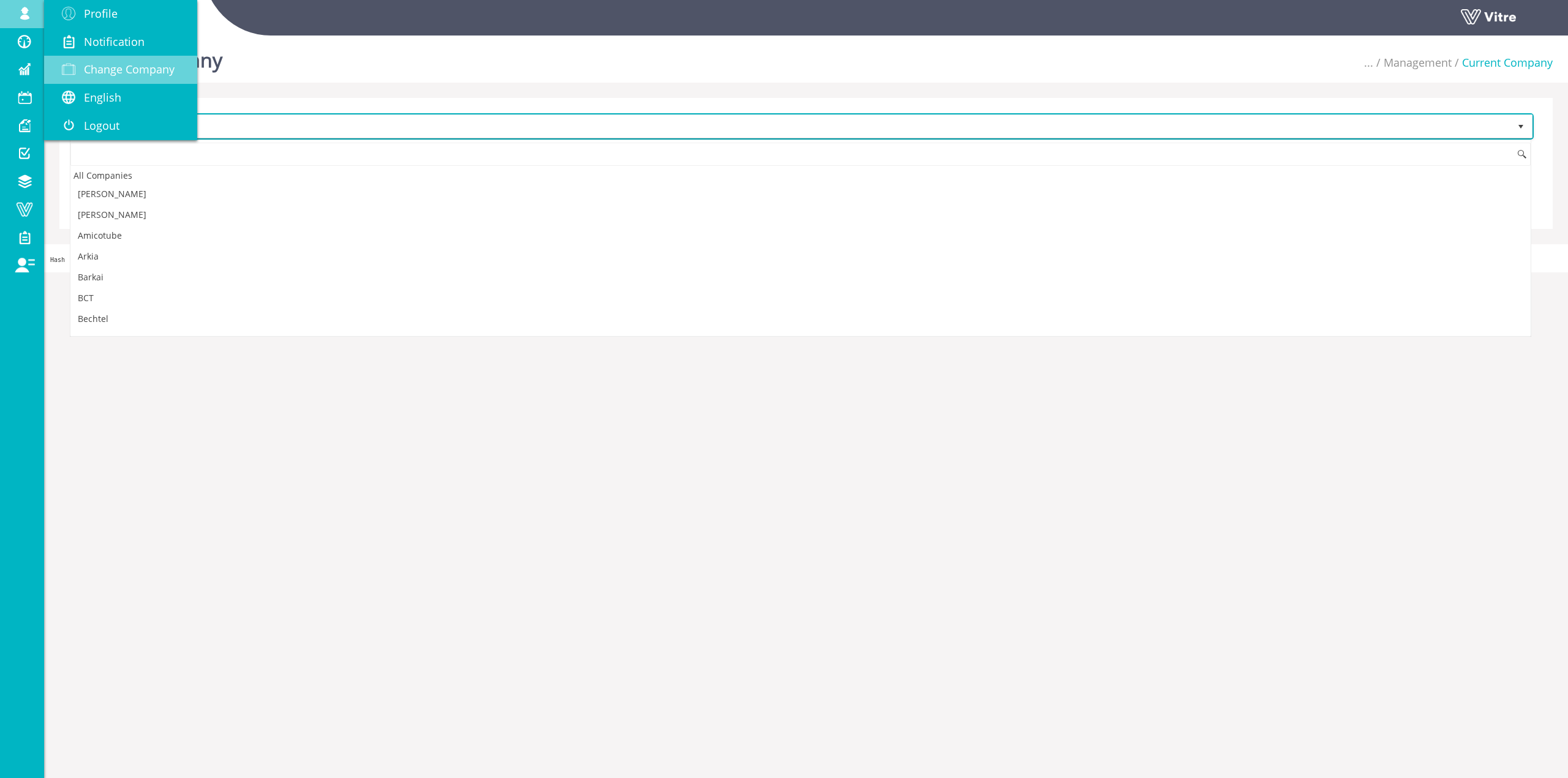
scroll to position [1786, 0]
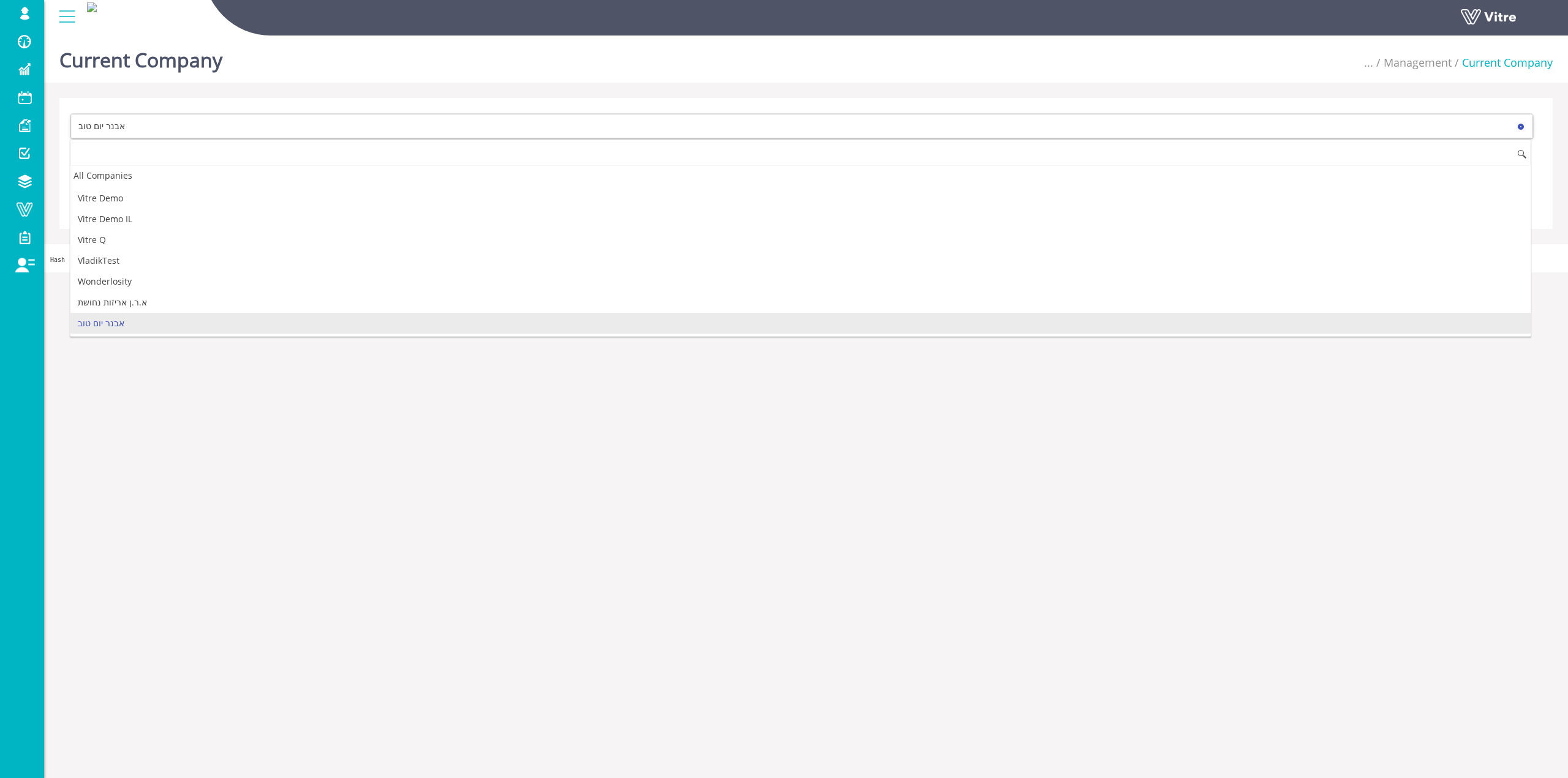
click at [206, 159] on input at bounding box center [800, 154] width 1460 height 24
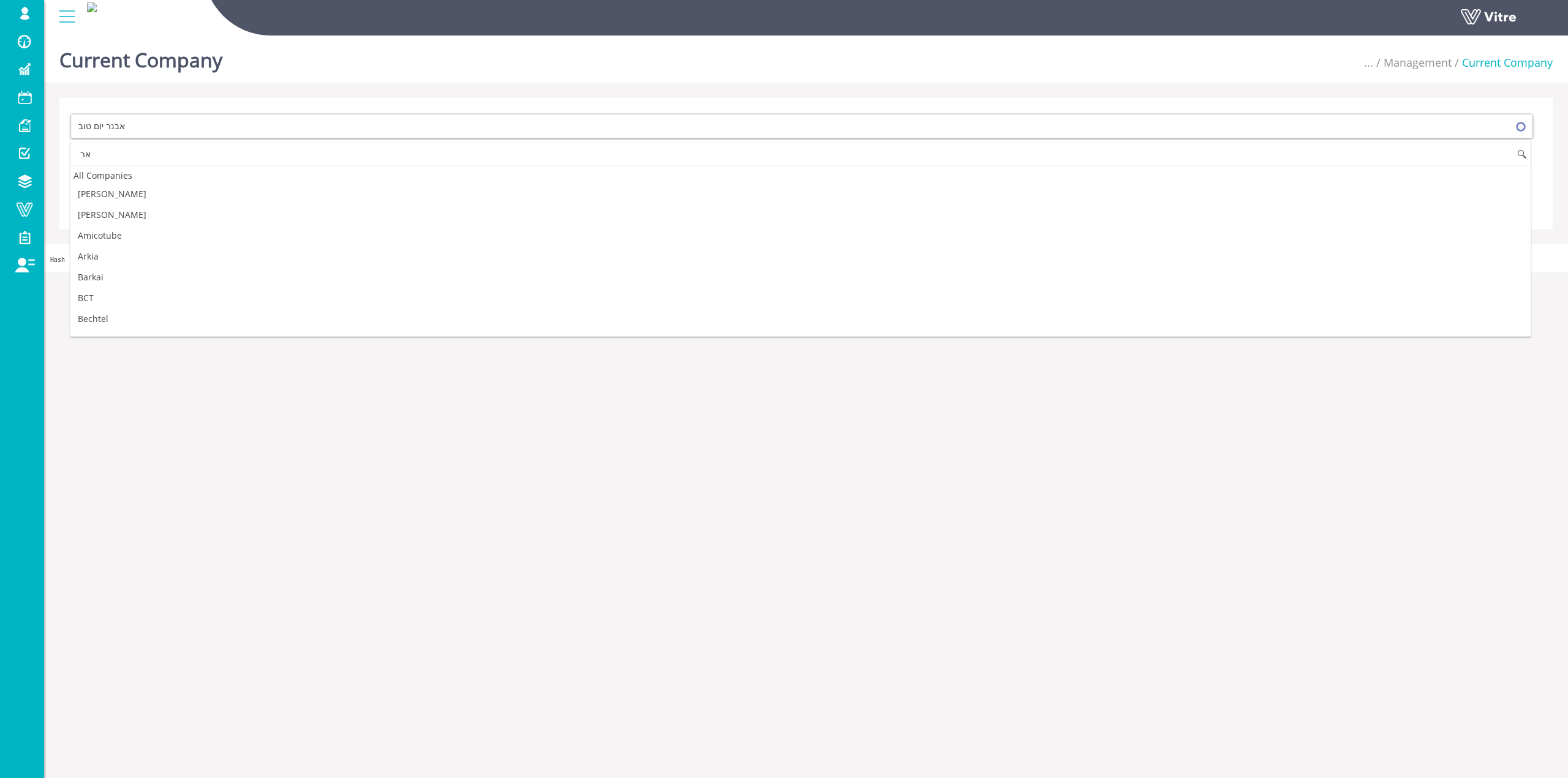
type input "א"
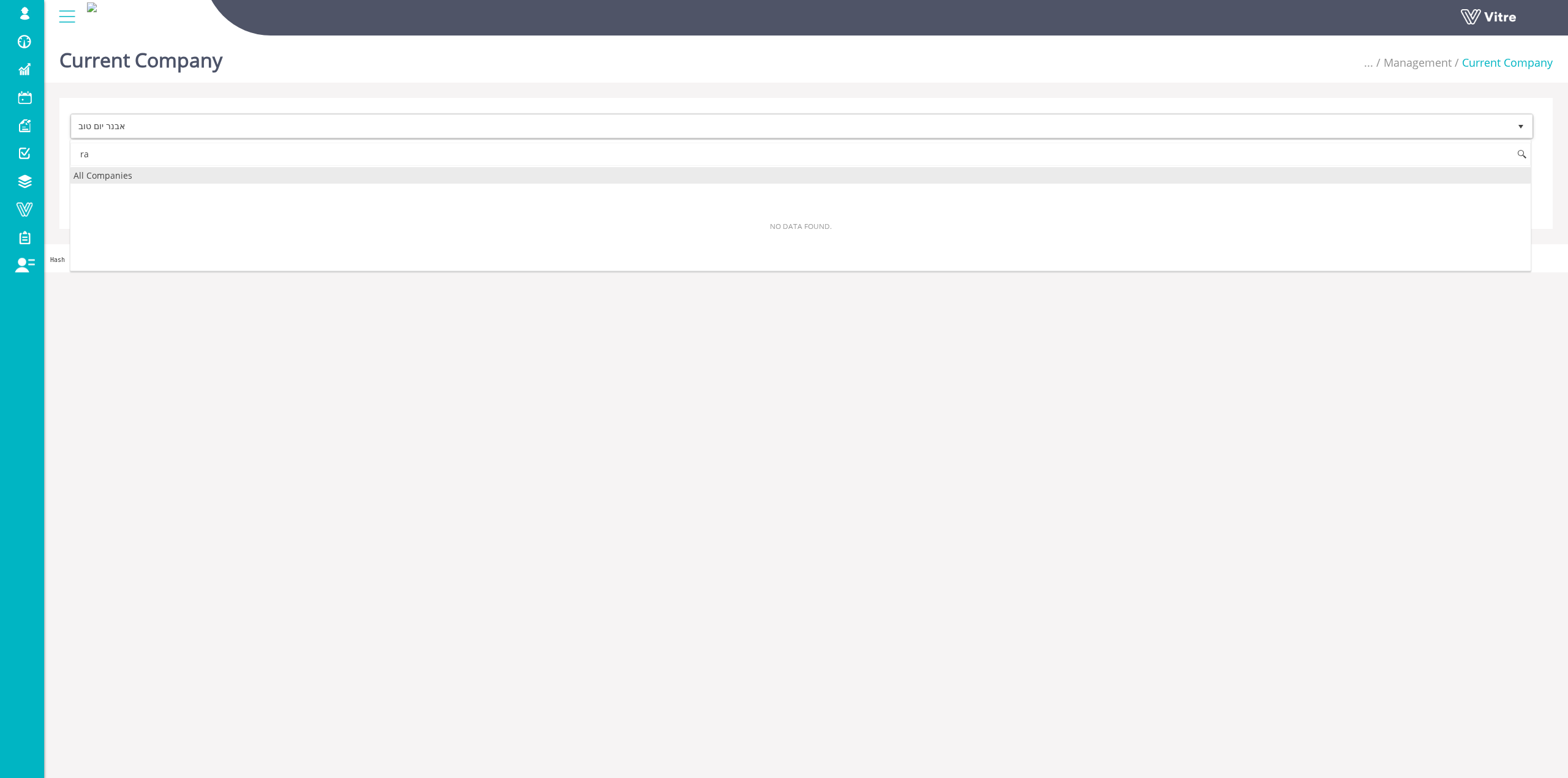
type input "r"
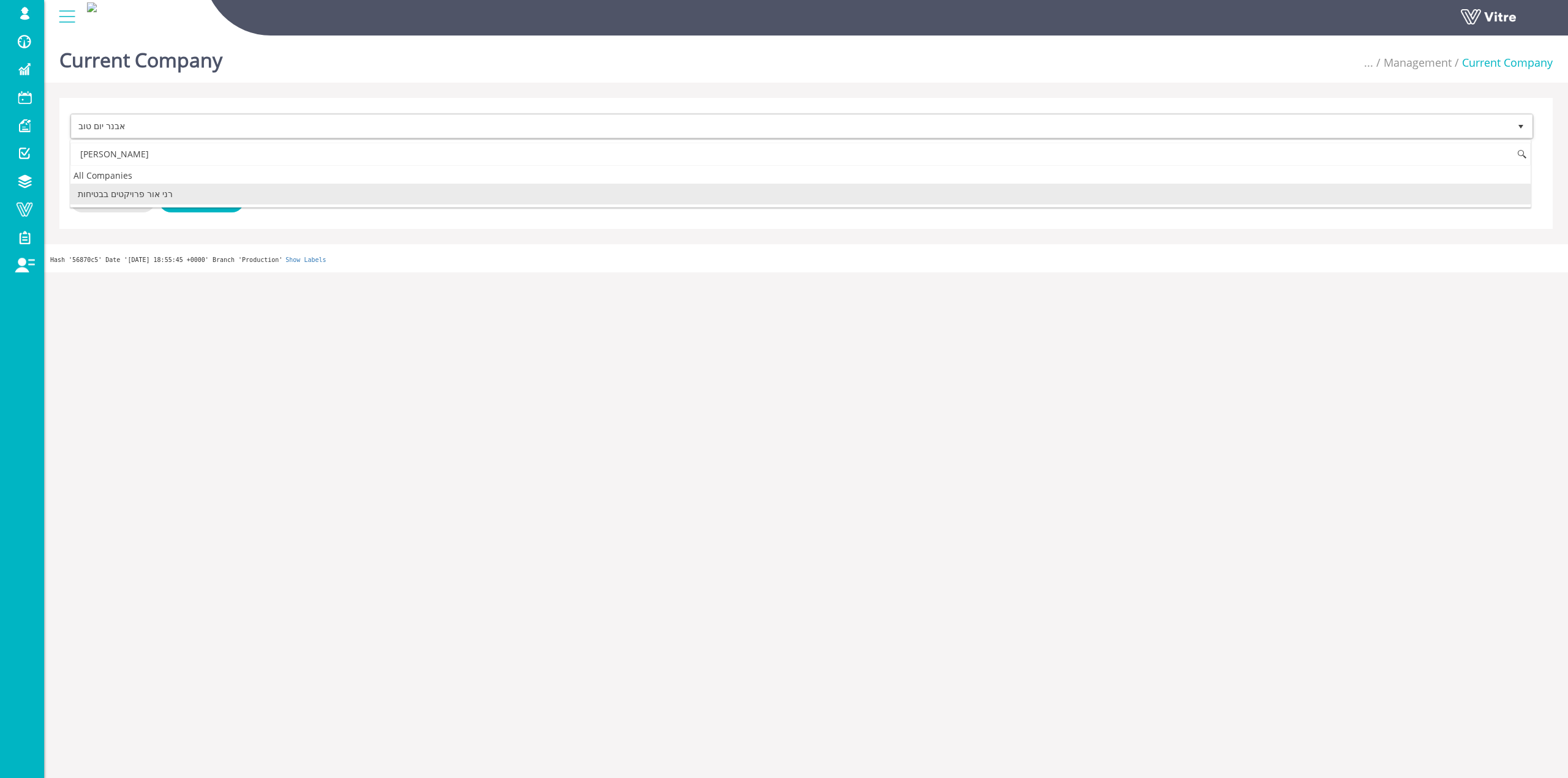
click at [195, 190] on li "רני אור פרויקטים בבטיחות" at bounding box center [800, 194] width 1460 height 21
type input "רני"
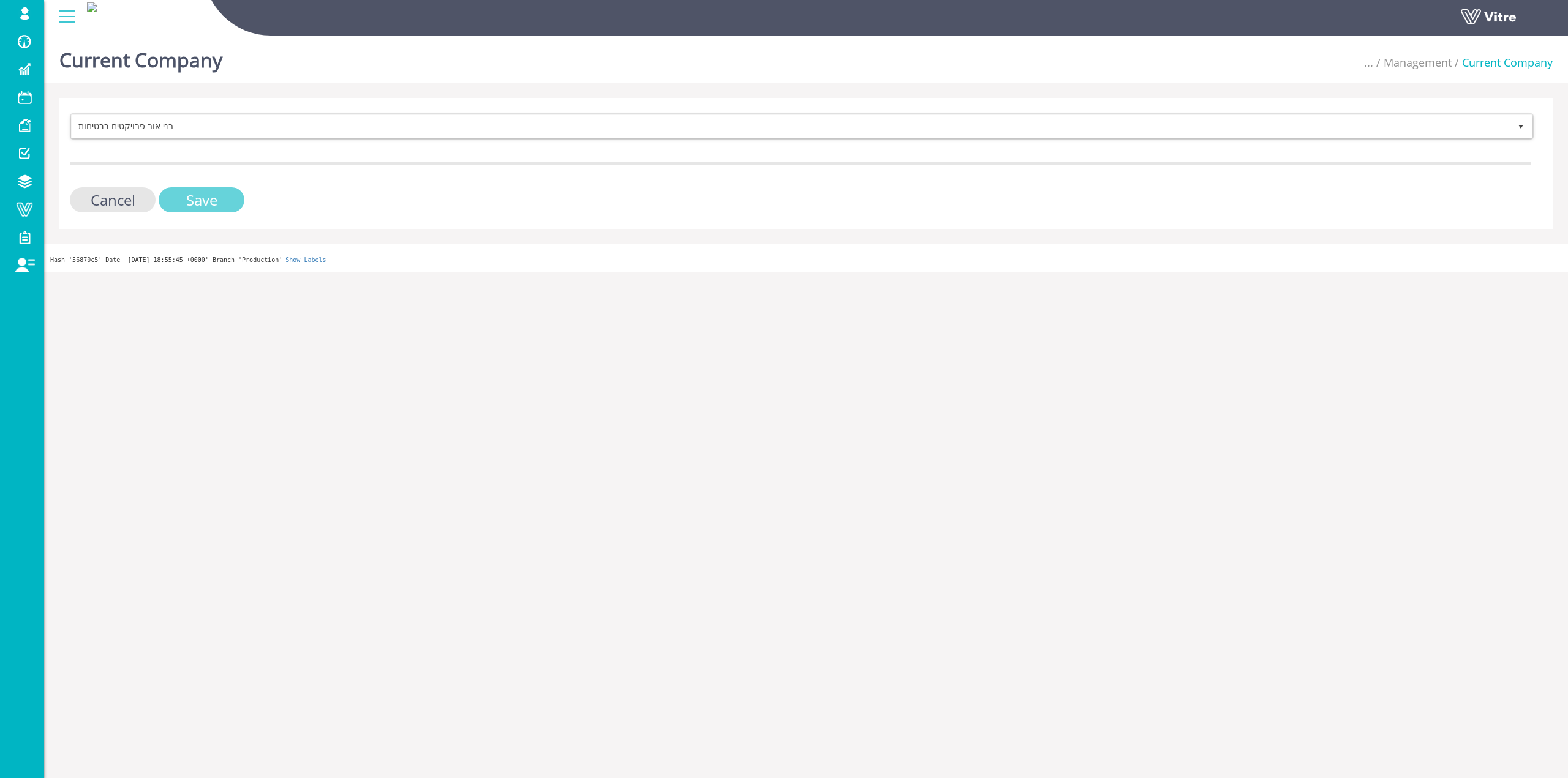
click at [196, 194] on input "Save" at bounding box center [202, 200] width 86 height 26
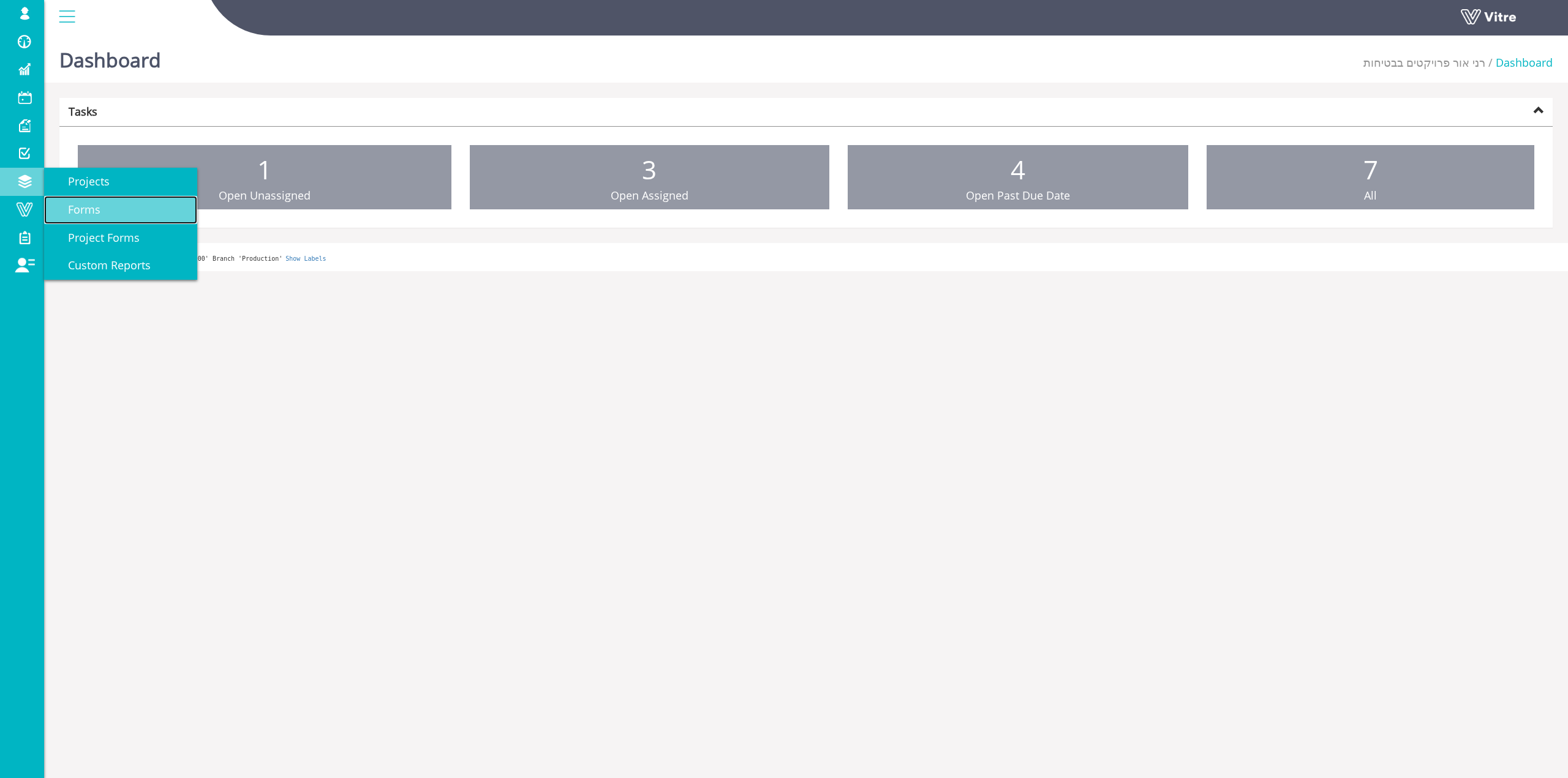
click at [95, 205] on span "Forms" at bounding box center [77, 210] width 47 height 15
